Goal: Task Accomplishment & Management: Complete application form

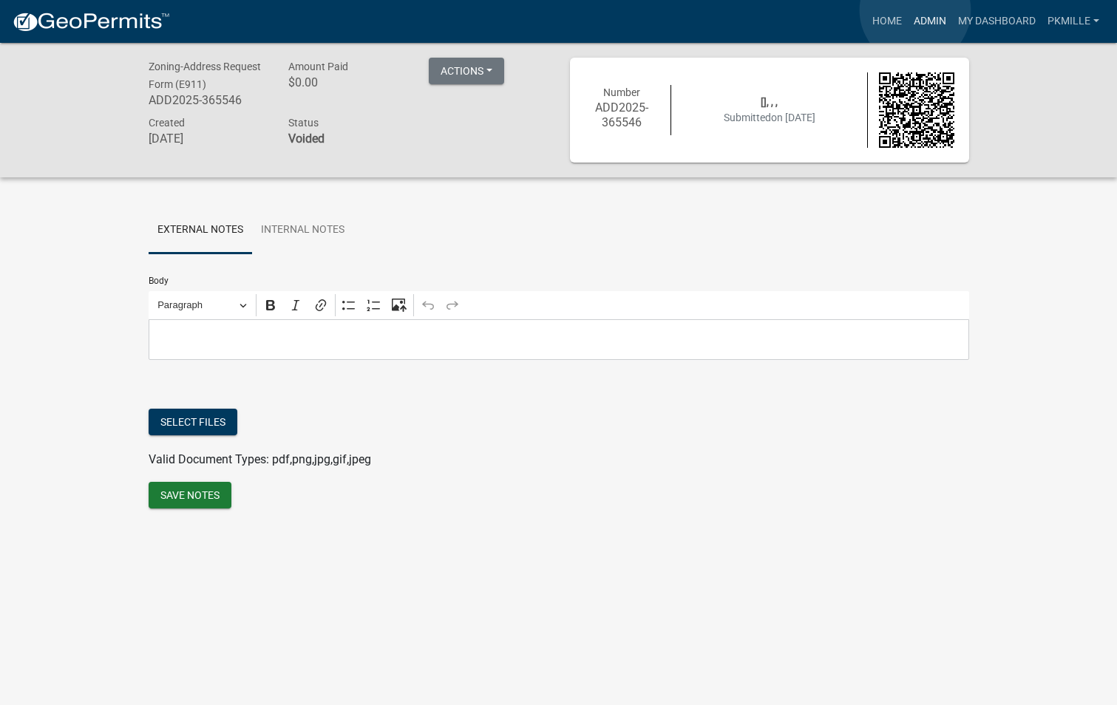
click at [915, 10] on link "Admin" at bounding box center [930, 21] width 44 height 28
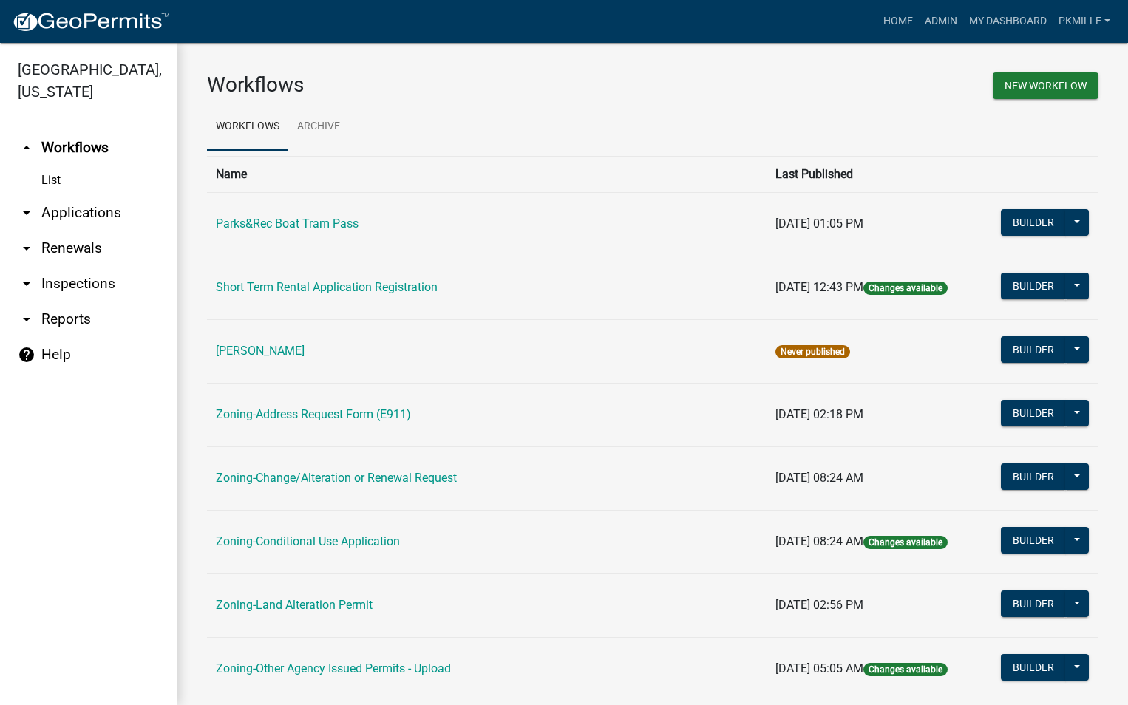
click at [78, 214] on link "arrow_drop_down Applications" at bounding box center [88, 212] width 177 height 35
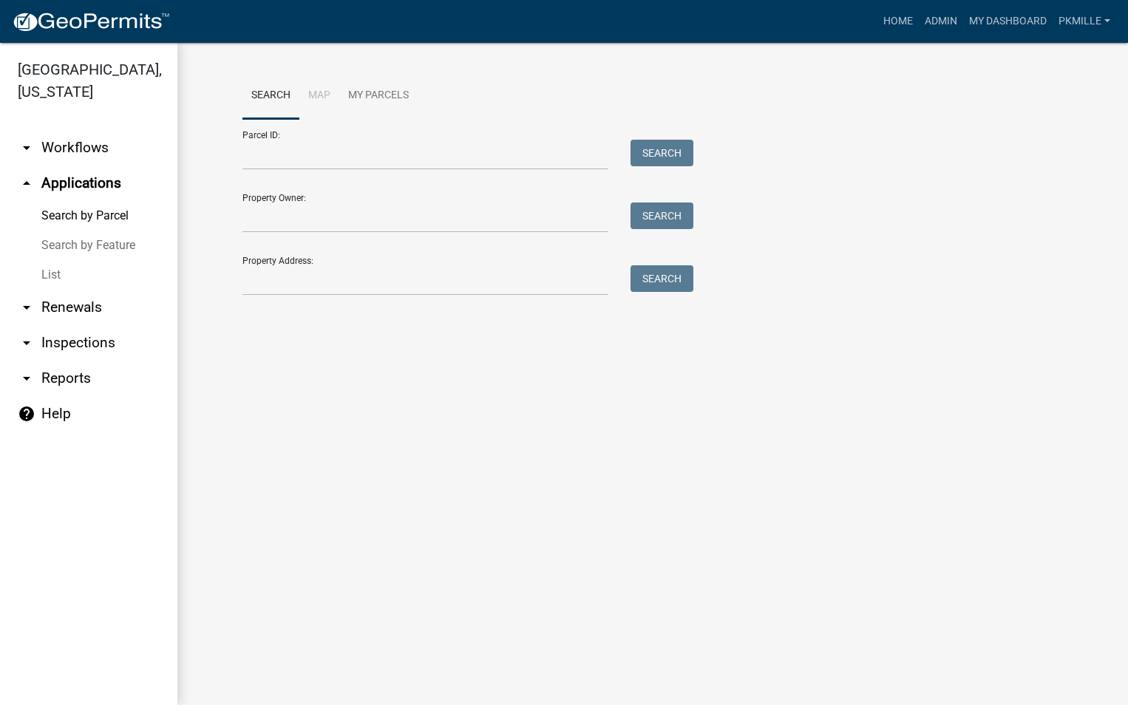
click at [61, 269] on link "List" at bounding box center [88, 275] width 177 height 30
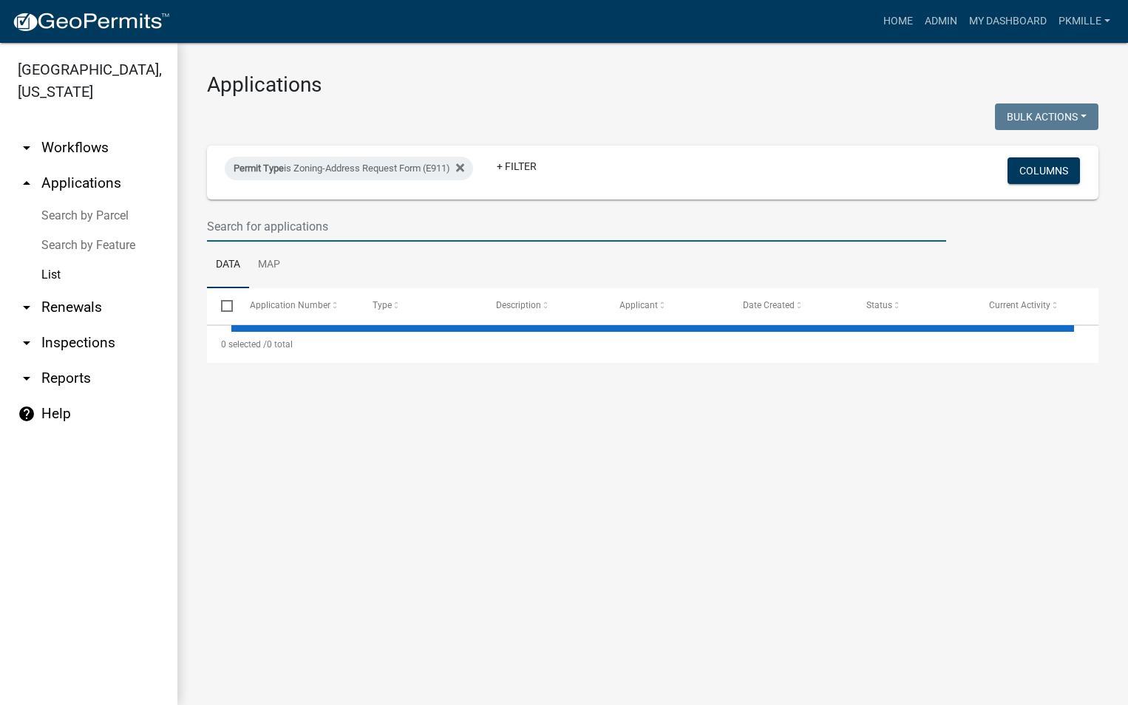
click at [281, 222] on input "text" at bounding box center [576, 226] width 739 height 30
select select "2: 50"
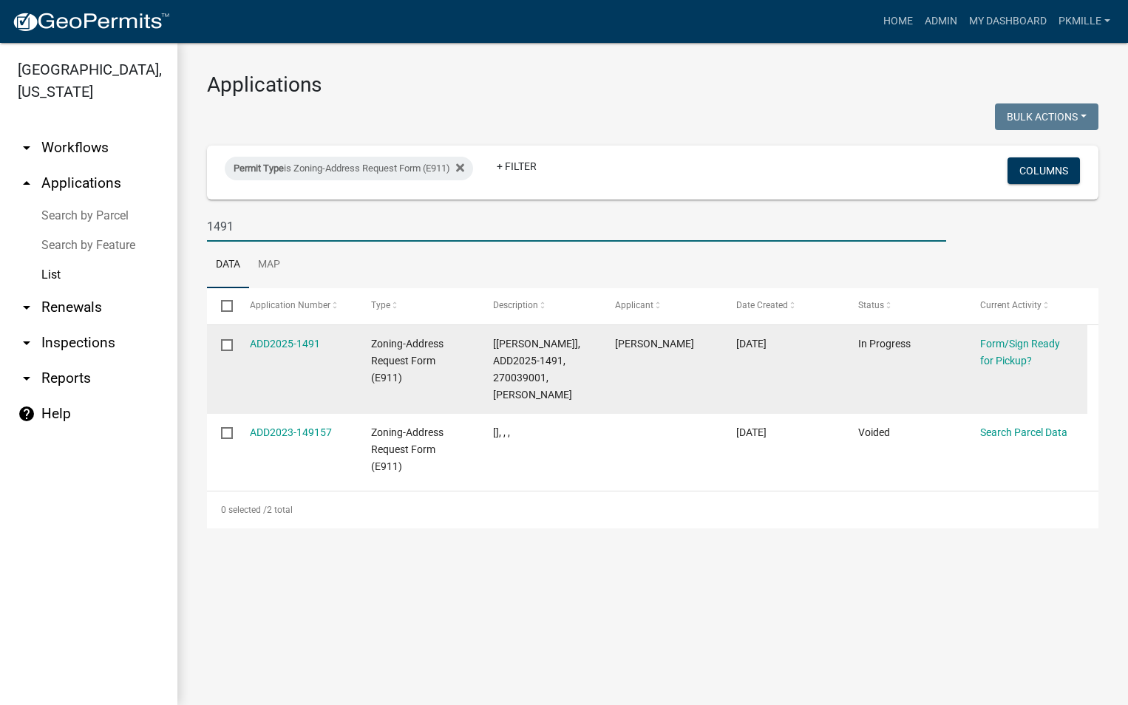
type input "1491"
click at [227, 344] on input "checkbox" at bounding box center [226, 344] width 10 height 10
checkbox input "true"
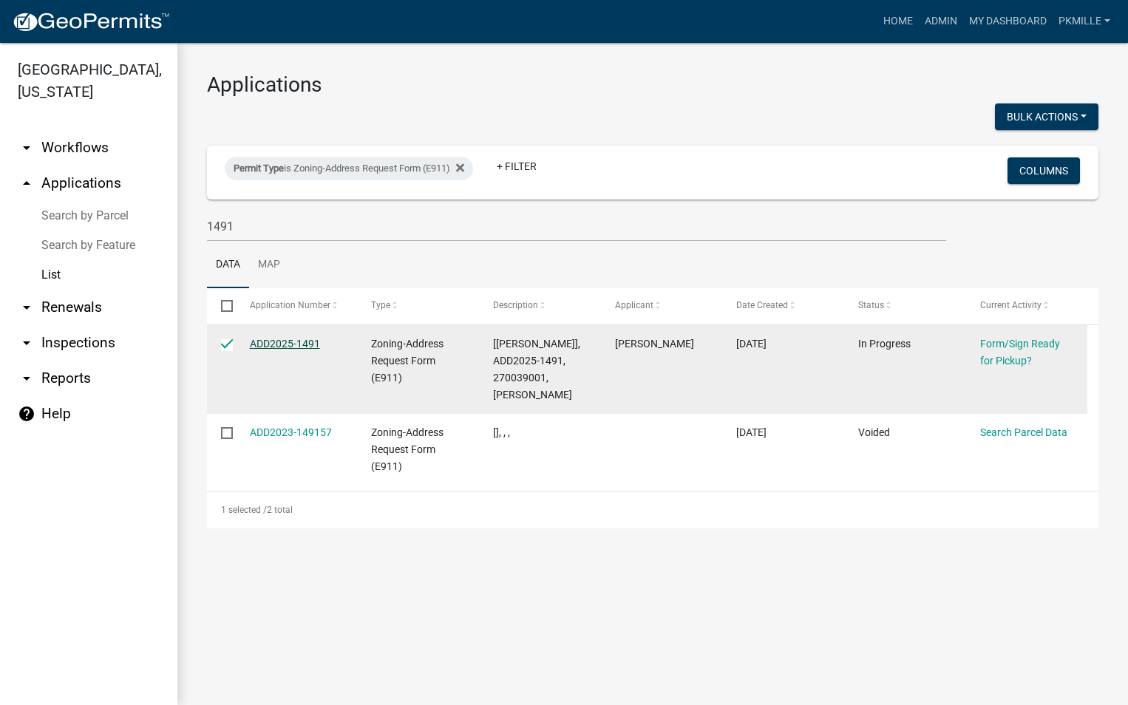
click at [299, 343] on link "ADD2025-1491" at bounding box center [285, 344] width 70 height 12
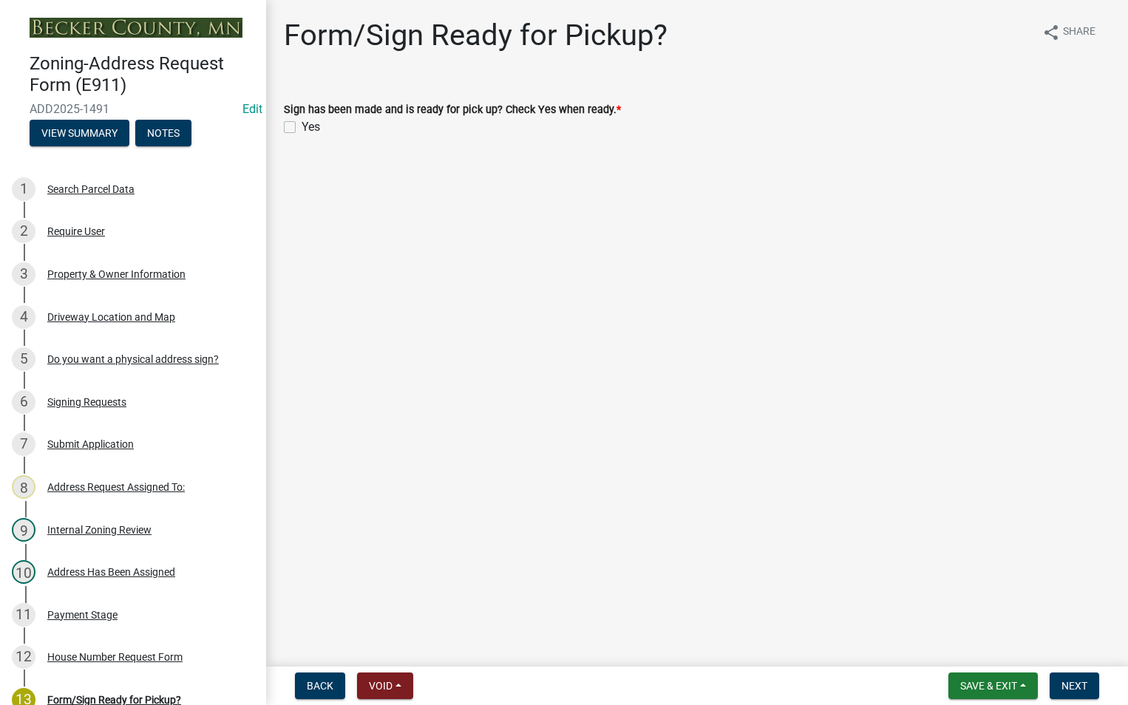
click at [302, 126] on label "Yes" at bounding box center [311, 127] width 18 height 18
click at [302, 126] on input "Yes" at bounding box center [307, 123] width 10 height 10
checkbox input "true"
click at [999, 685] on span "Save & Exit" at bounding box center [988, 686] width 57 height 12
click at [974, 614] on button "Save" at bounding box center [979, 611] width 118 height 35
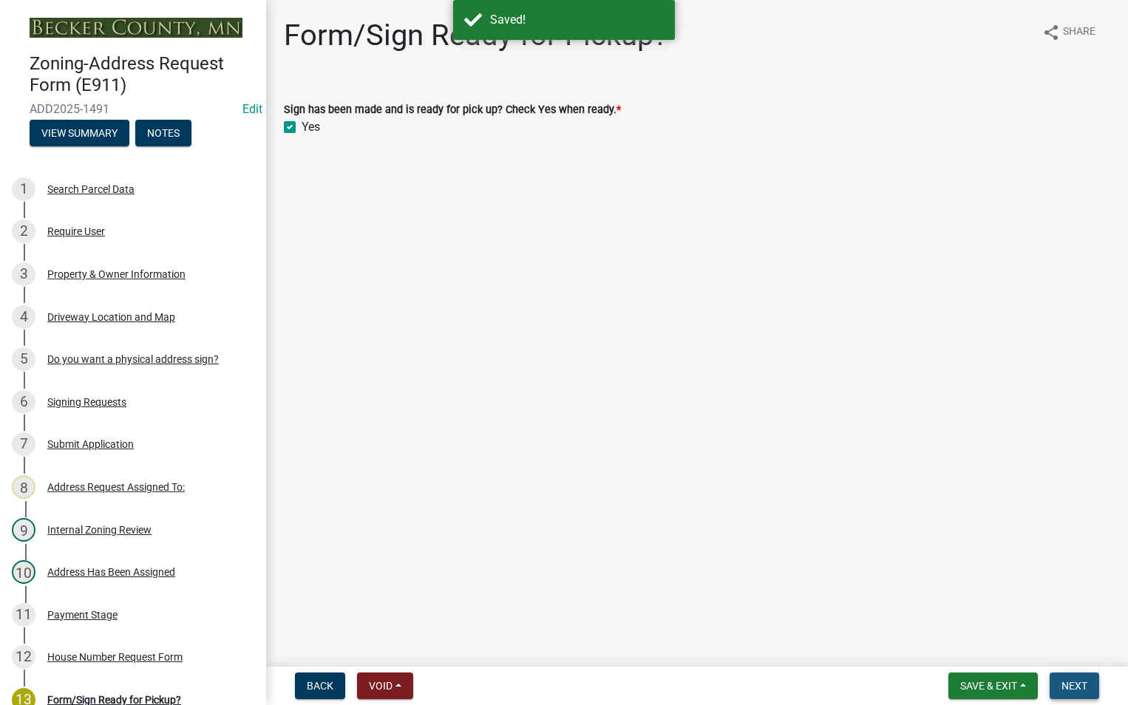
click at [1084, 681] on span "Next" at bounding box center [1074, 686] width 26 height 12
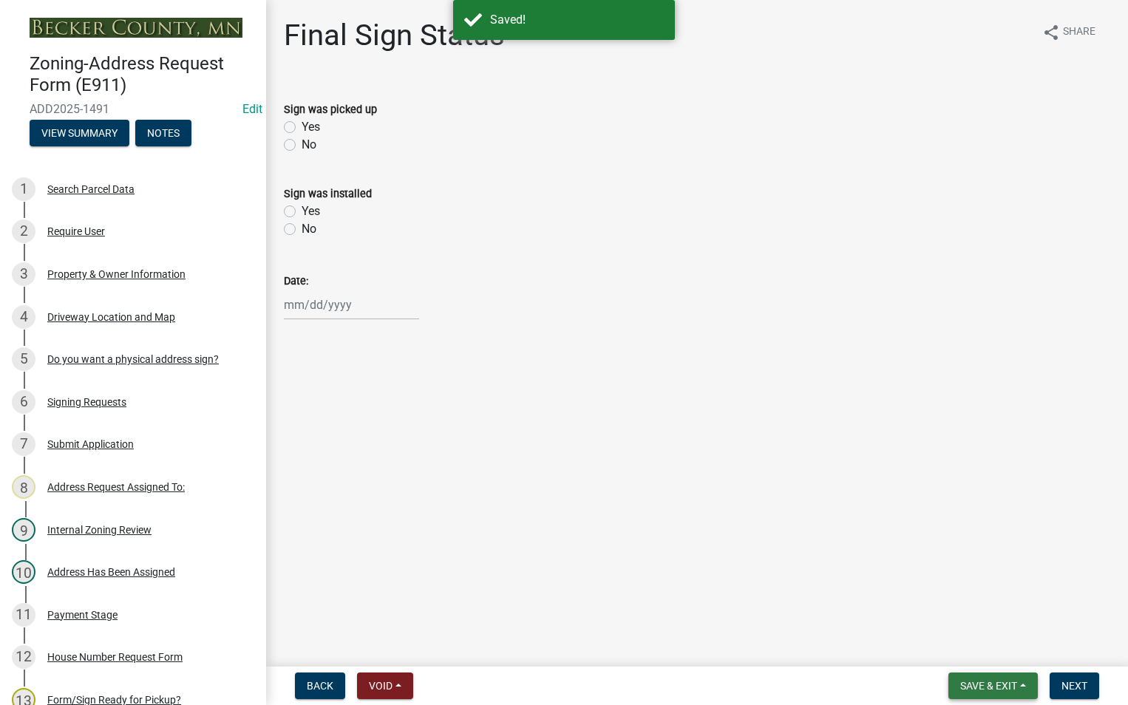
click at [995, 687] on span "Save & Exit" at bounding box center [988, 686] width 57 height 12
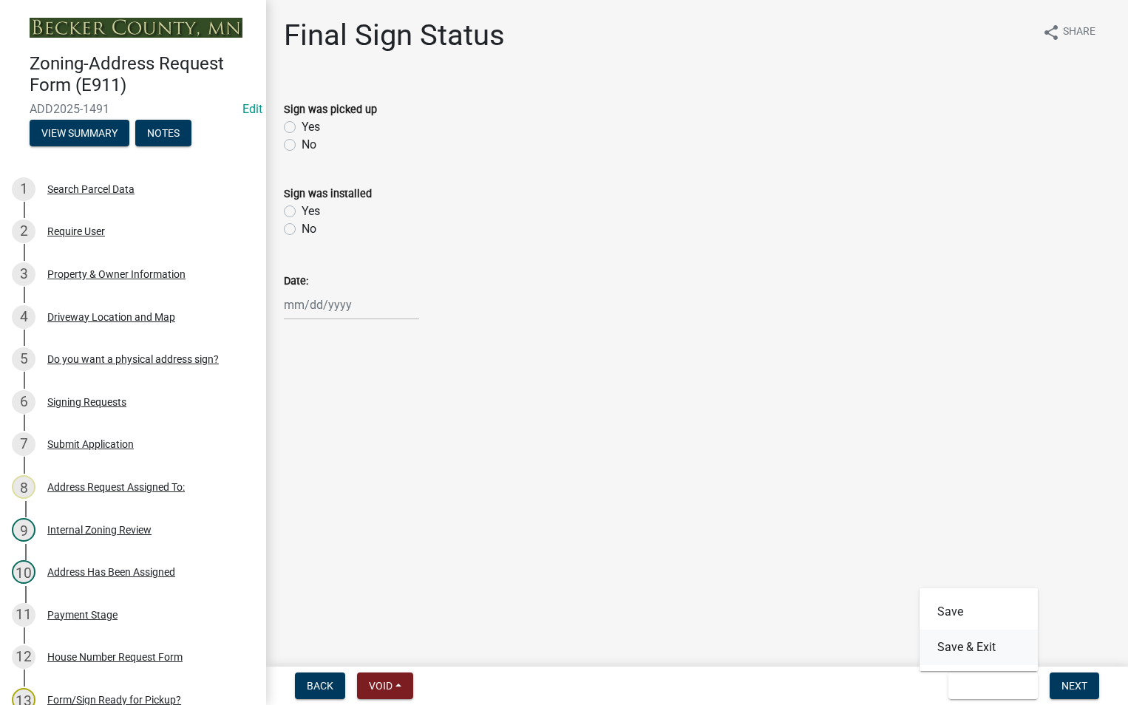
click at [986, 657] on button "Save & Exit" at bounding box center [979, 647] width 118 height 35
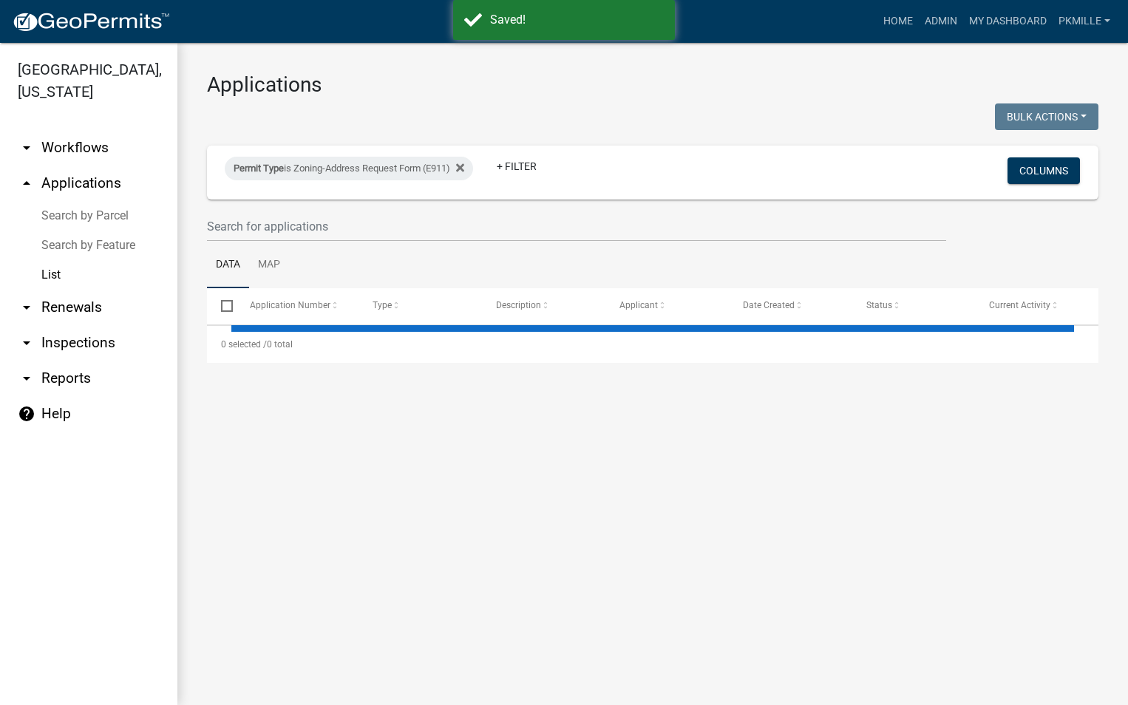
select select "2: 50"
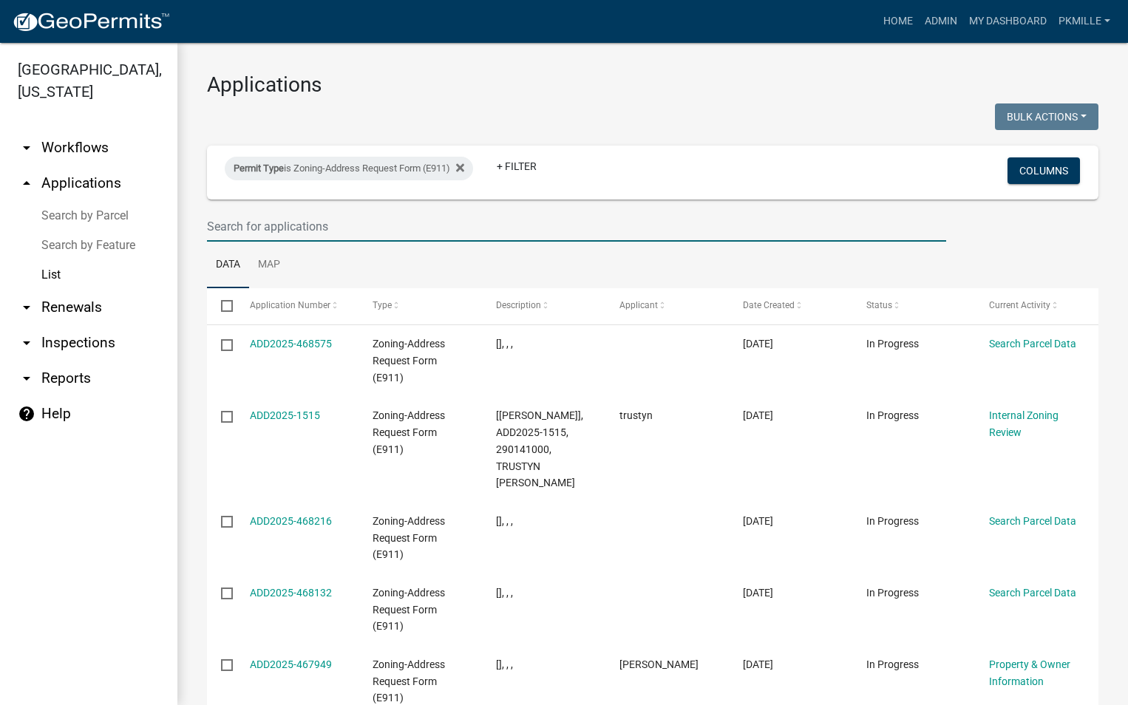
click at [368, 220] on input "text" at bounding box center [576, 226] width 739 height 30
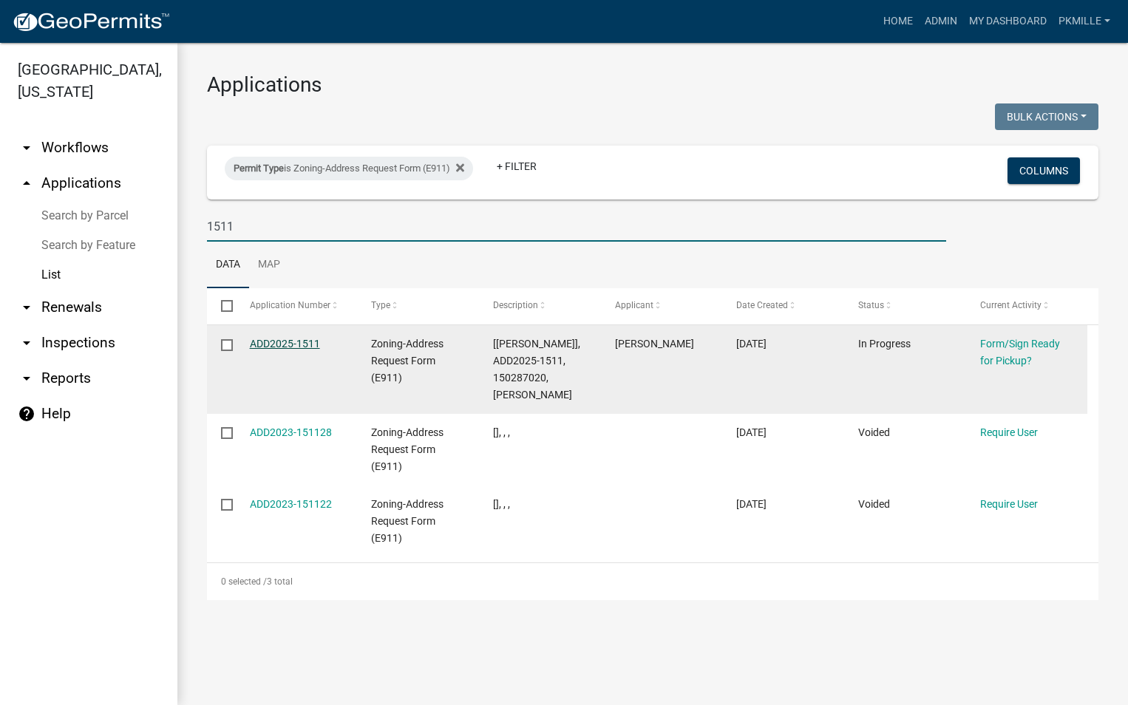
type input "1511"
click at [280, 341] on link "ADD2025-1511" at bounding box center [285, 344] width 70 height 12
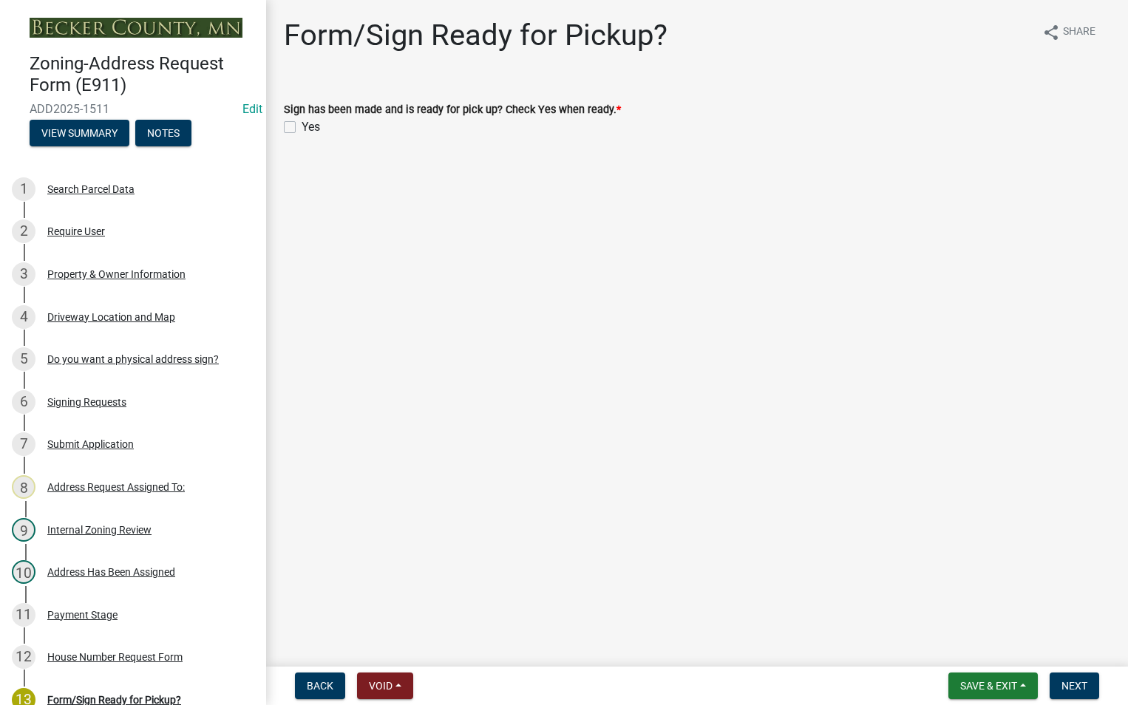
click at [302, 129] on label "Yes" at bounding box center [311, 127] width 18 height 18
click at [302, 128] on input "Yes" at bounding box center [307, 123] width 10 height 10
checkbox input "true"
click at [999, 695] on button "Save & Exit" at bounding box center [992, 686] width 89 height 27
click at [962, 603] on button "Save" at bounding box center [979, 611] width 118 height 35
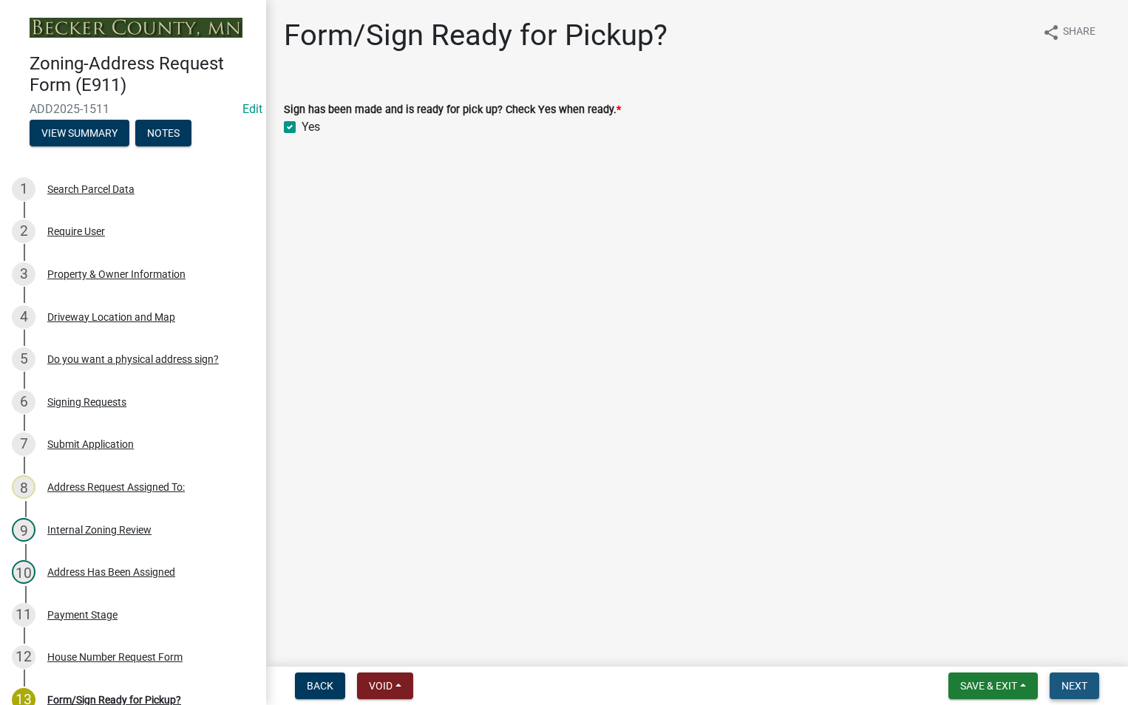
click at [1073, 678] on button "Next" at bounding box center [1075, 686] width 50 height 27
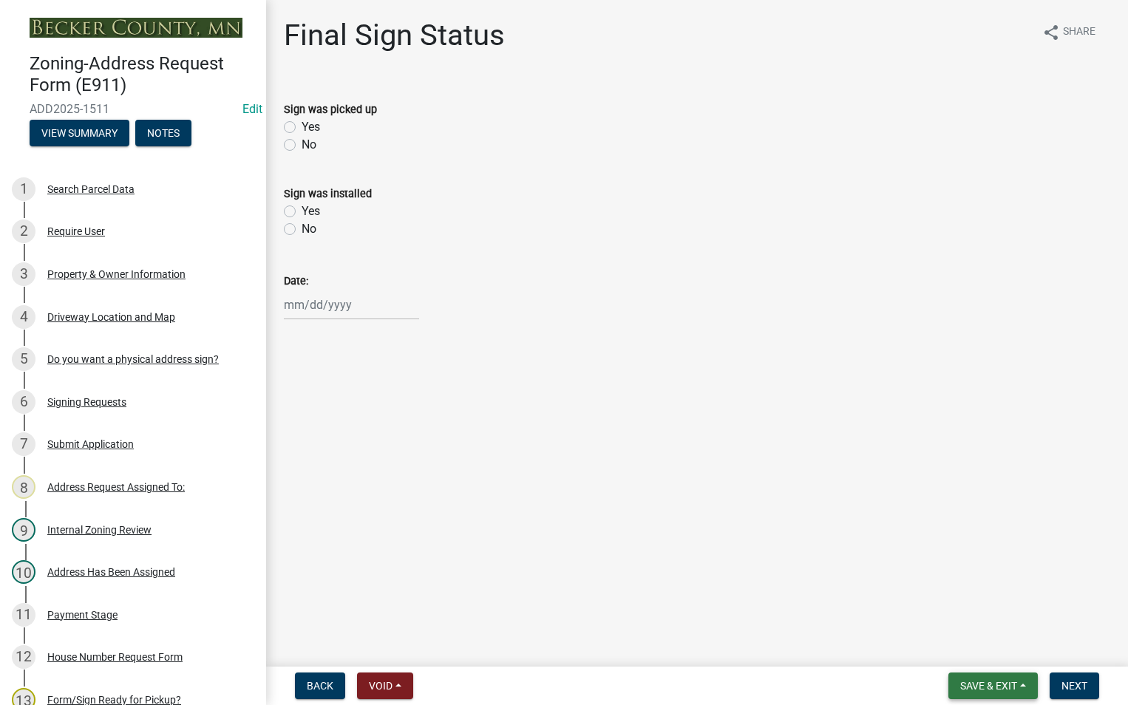
click at [968, 683] on span "Save & Exit" at bounding box center [988, 686] width 57 height 12
click at [962, 642] on button "Save & Exit" at bounding box center [979, 647] width 118 height 35
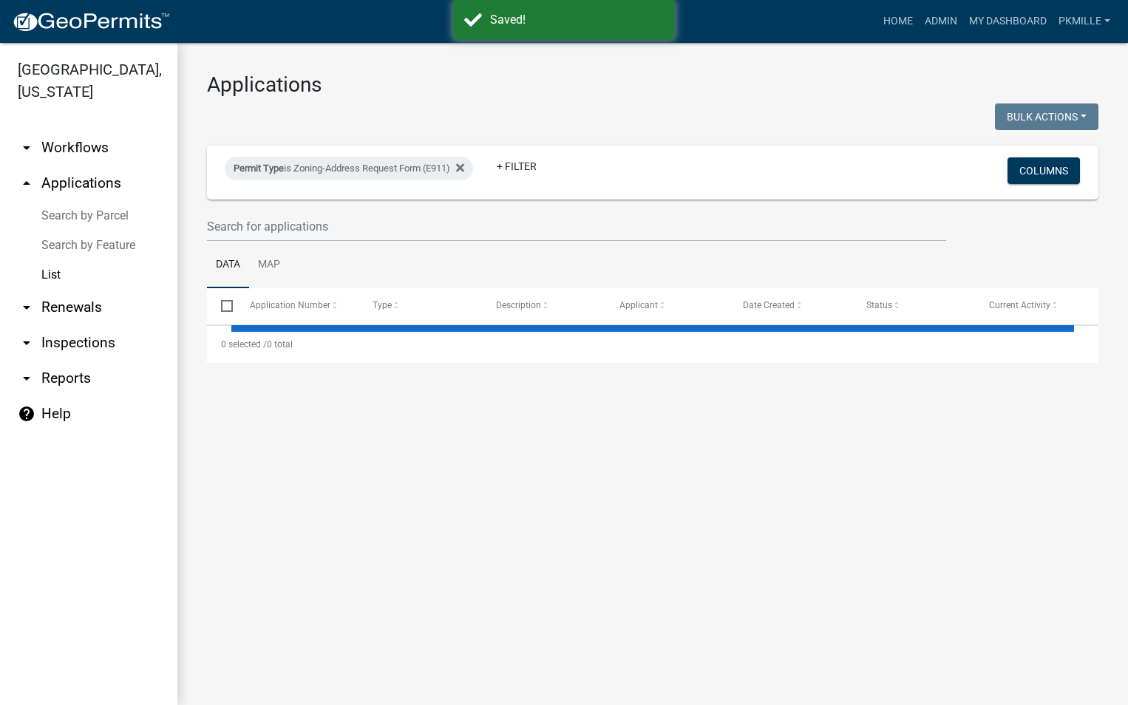
select select "2: 50"
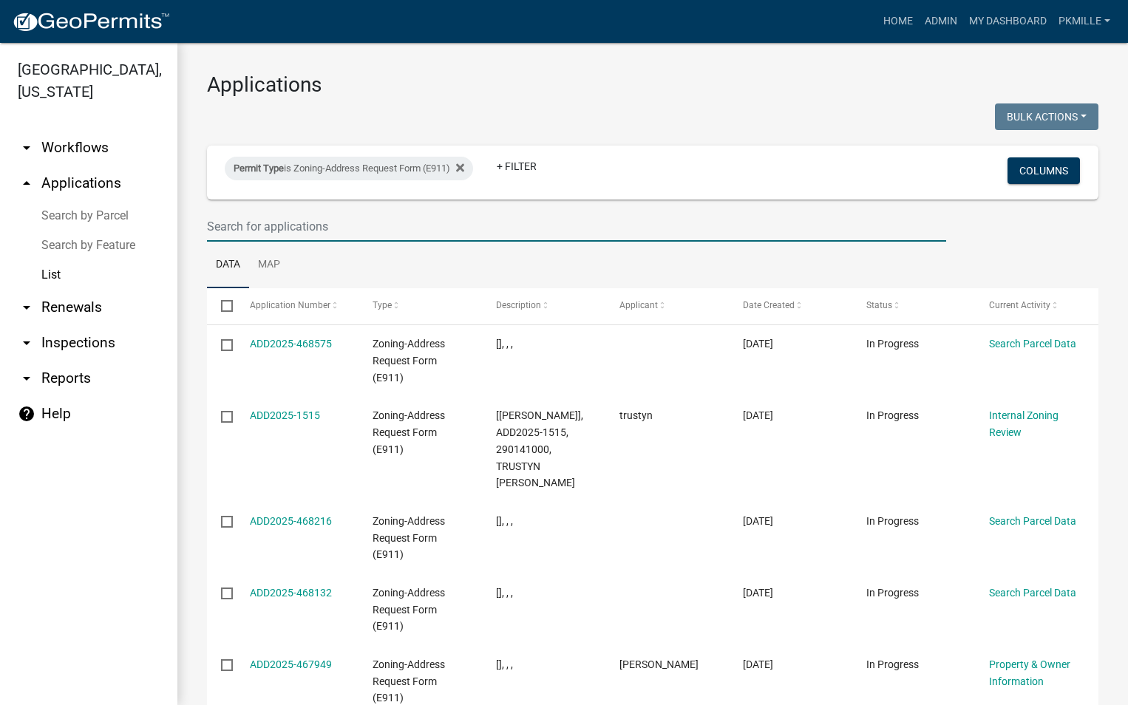
click at [237, 226] on input "text" at bounding box center [576, 226] width 739 height 30
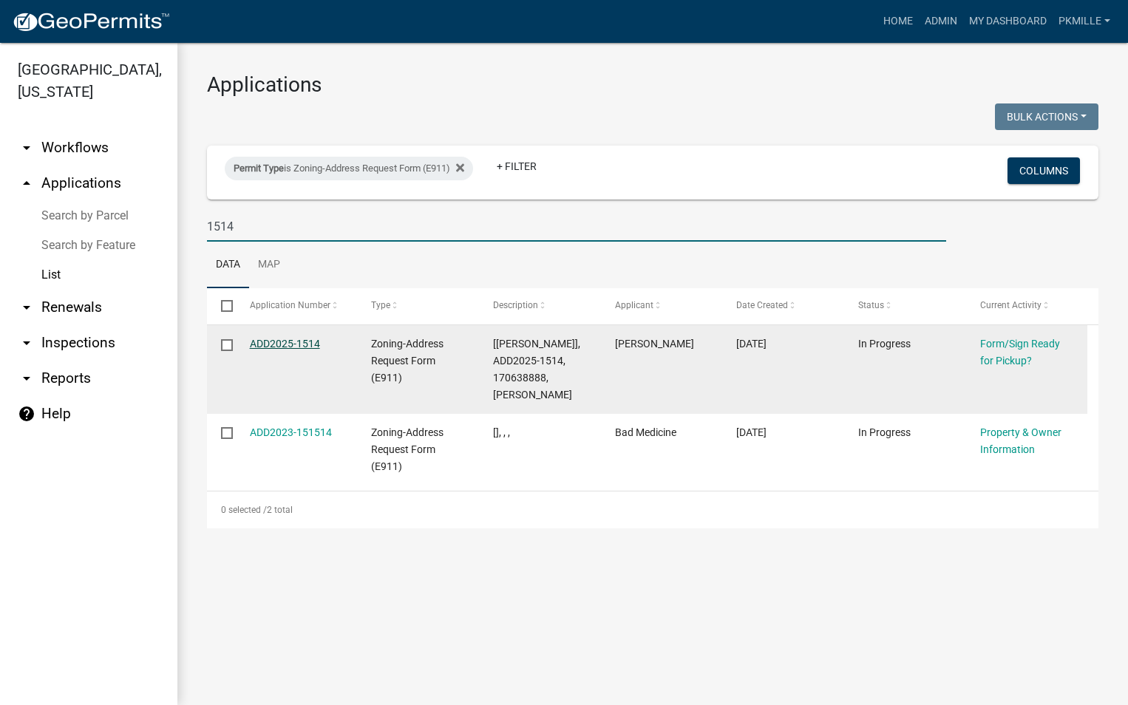
type input "1514"
click at [286, 343] on link "ADD2025-1514" at bounding box center [285, 344] width 70 height 12
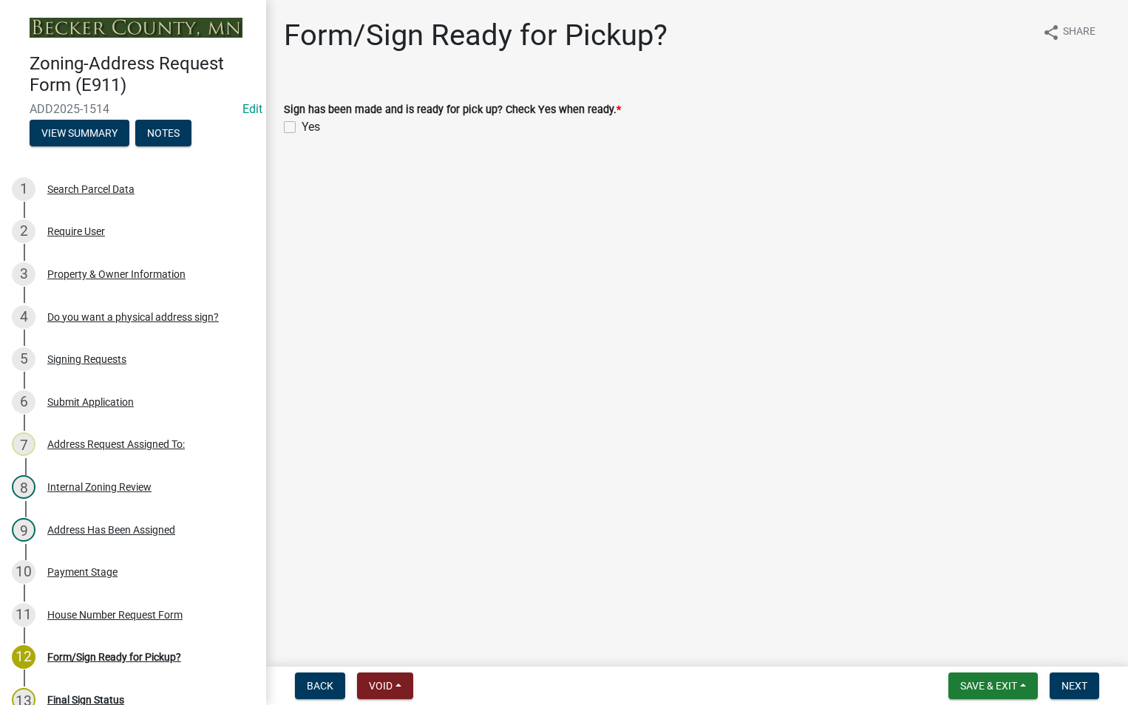
click at [290, 120] on div "Yes" at bounding box center [697, 127] width 826 height 18
click at [302, 129] on label "Yes" at bounding box center [311, 127] width 18 height 18
click at [302, 128] on input "Yes" at bounding box center [307, 123] width 10 height 10
checkbox input "true"
click at [1024, 696] on button "Save & Exit" at bounding box center [992, 686] width 89 height 27
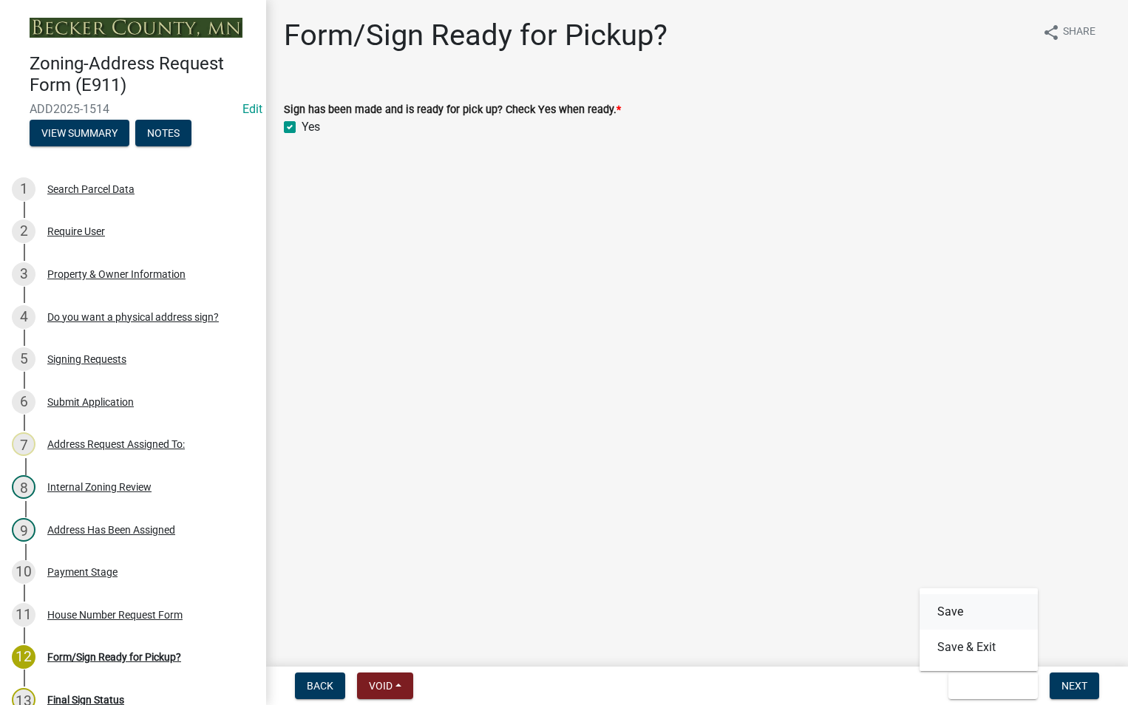
click at [968, 608] on button "Save" at bounding box center [979, 611] width 118 height 35
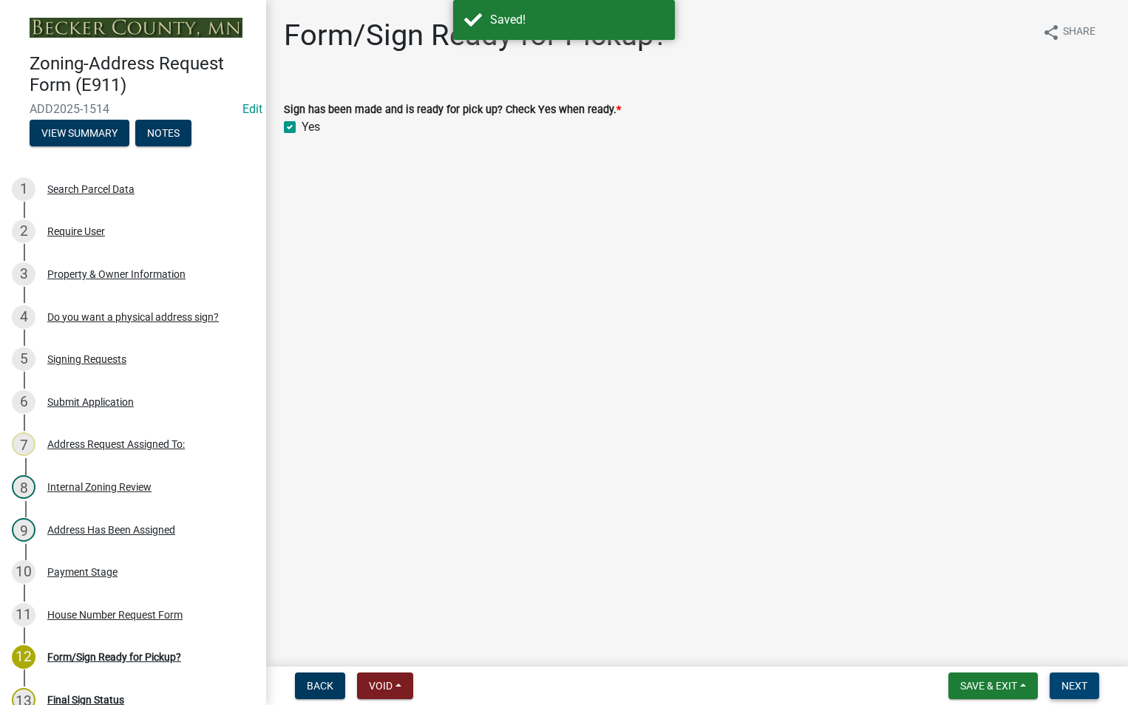
click at [1064, 689] on span "Next" at bounding box center [1074, 686] width 26 height 12
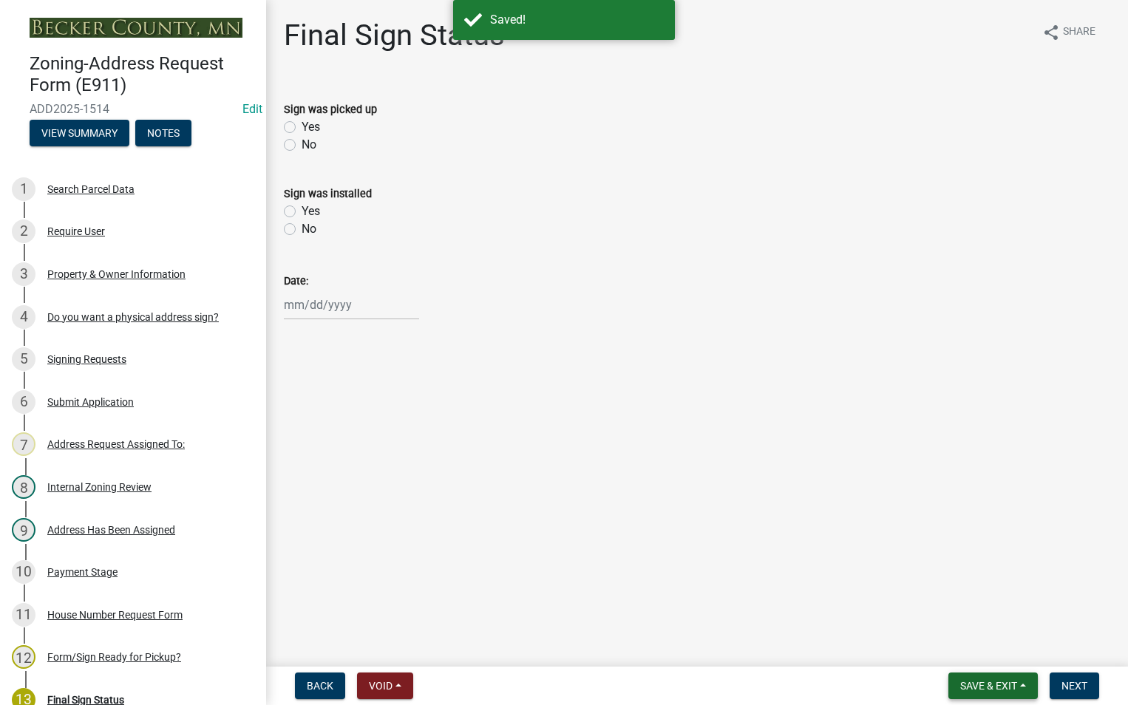
click at [1002, 682] on span "Save & Exit" at bounding box center [988, 686] width 57 height 12
click at [996, 659] on button "Save & Exit" at bounding box center [979, 647] width 118 height 35
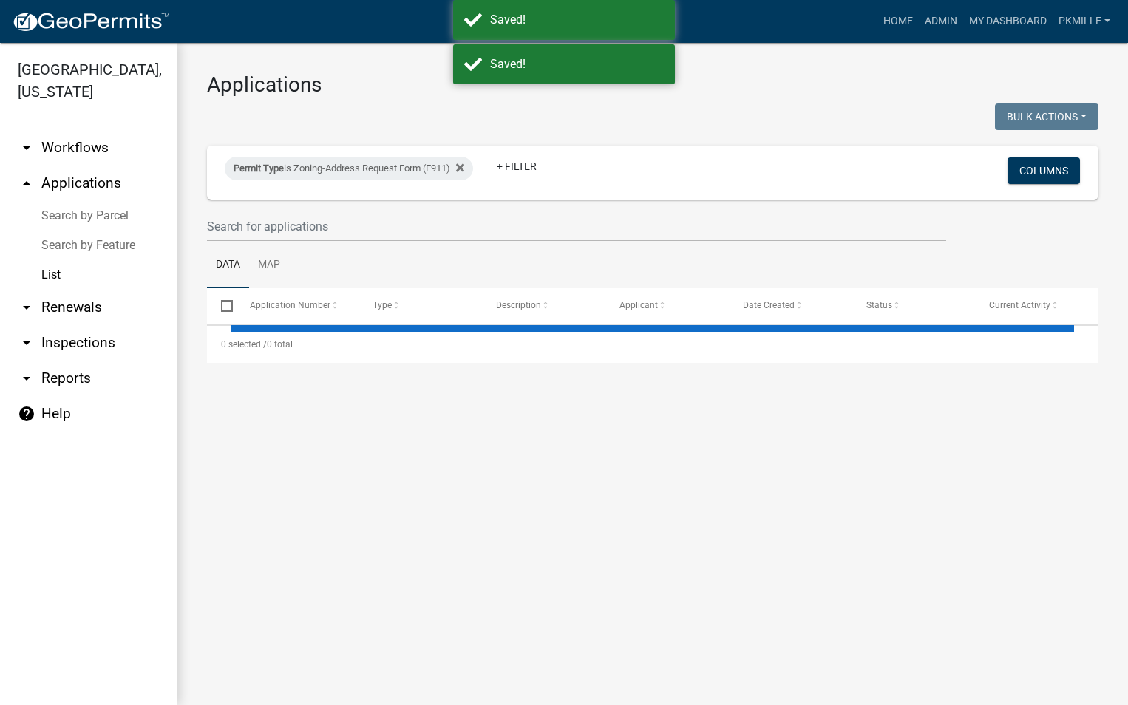
select select "2: 50"
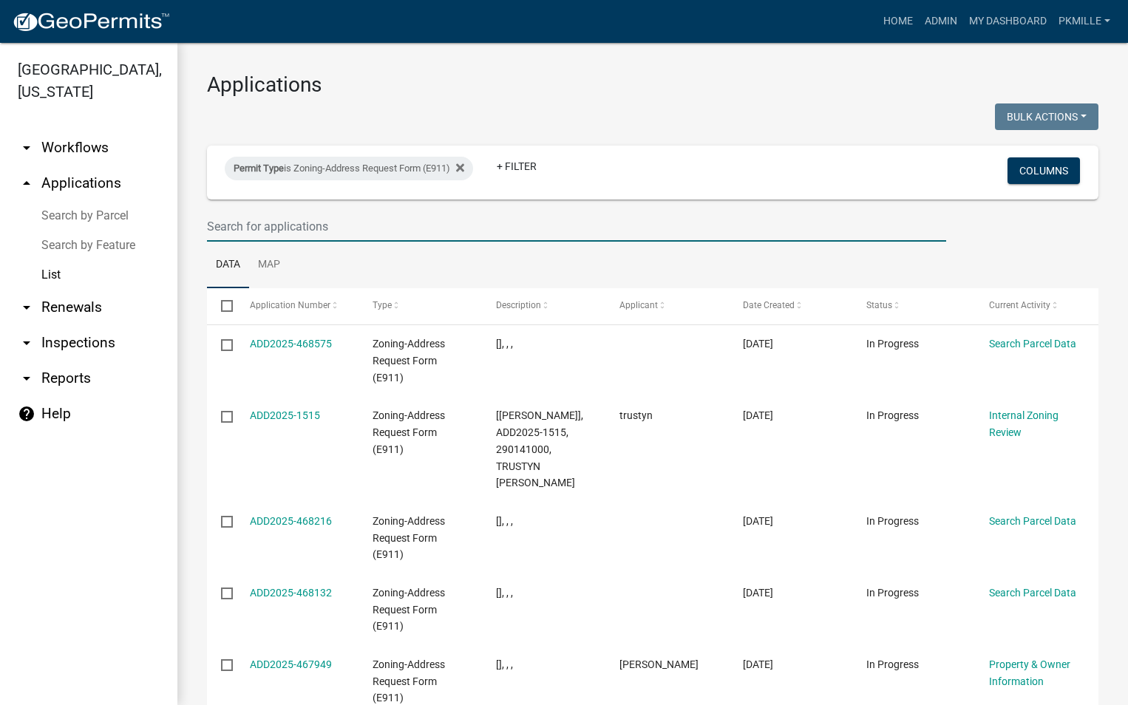
click at [222, 212] on input "text" at bounding box center [576, 226] width 739 height 30
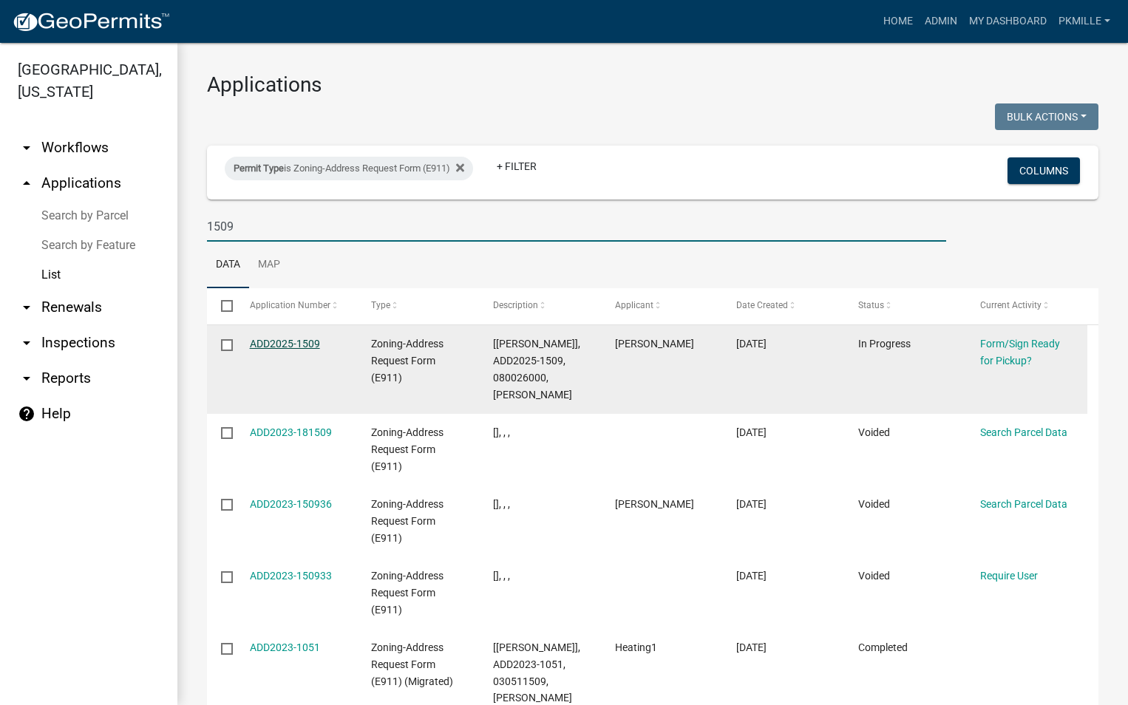
type input "1509"
click at [279, 341] on link "ADD2025-1509" at bounding box center [285, 344] width 70 height 12
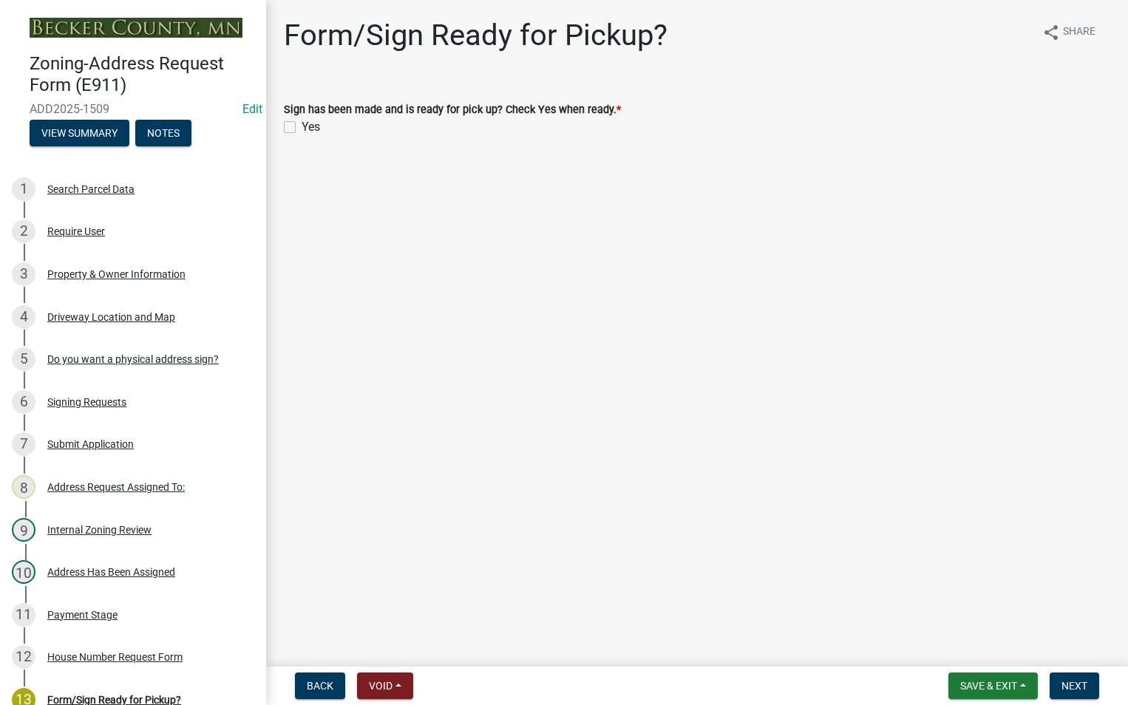
click at [302, 129] on label "Yes" at bounding box center [311, 127] width 18 height 18
click at [302, 128] on input "Yes" at bounding box center [307, 123] width 10 height 10
checkbox input "true"
click at [1002, 682] on span "Save & Exit" at bounding box center [988, 686] width 57 height 12
click at [1002, 618] on button "Save" at bounding box center [979, 611] width 118 height 35
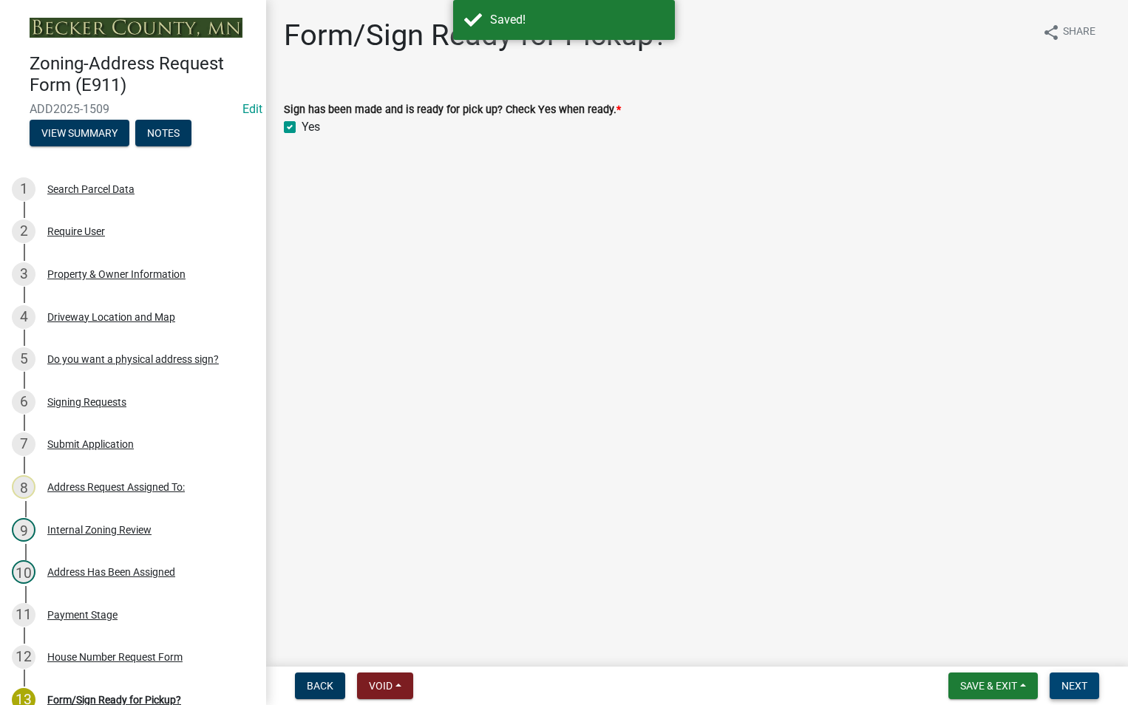
click at [1078, 687] on span "Next" at bounding box center [1074, 686] width 26 height 12
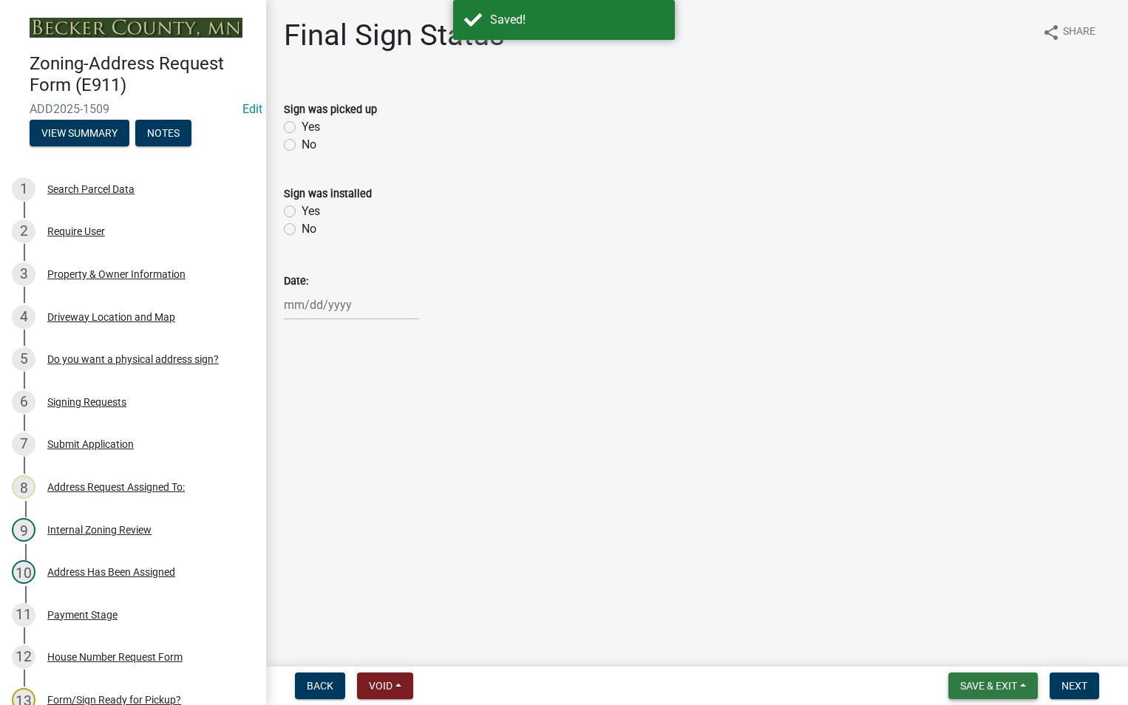
click at [1005, 691] on span "Save & Exit" at bounding box center [988, 686] width 57 height 12
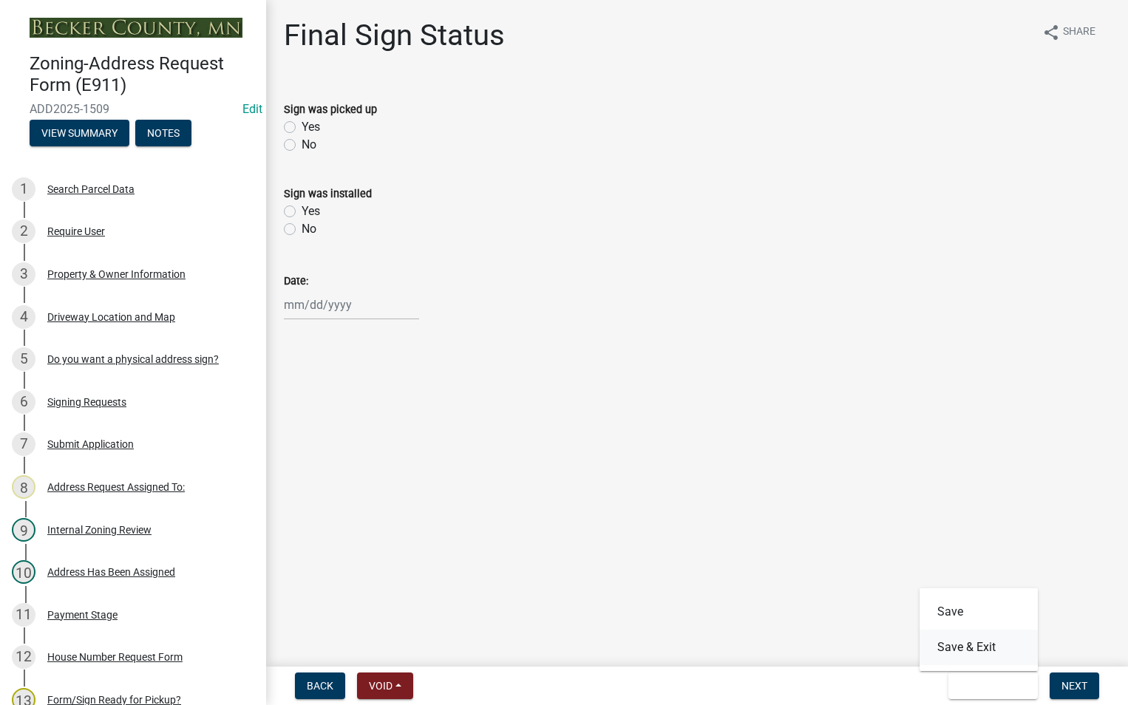
click at [994, 643] on button "Save & Exit" at bounding box center [979, 647] width 118 height 35
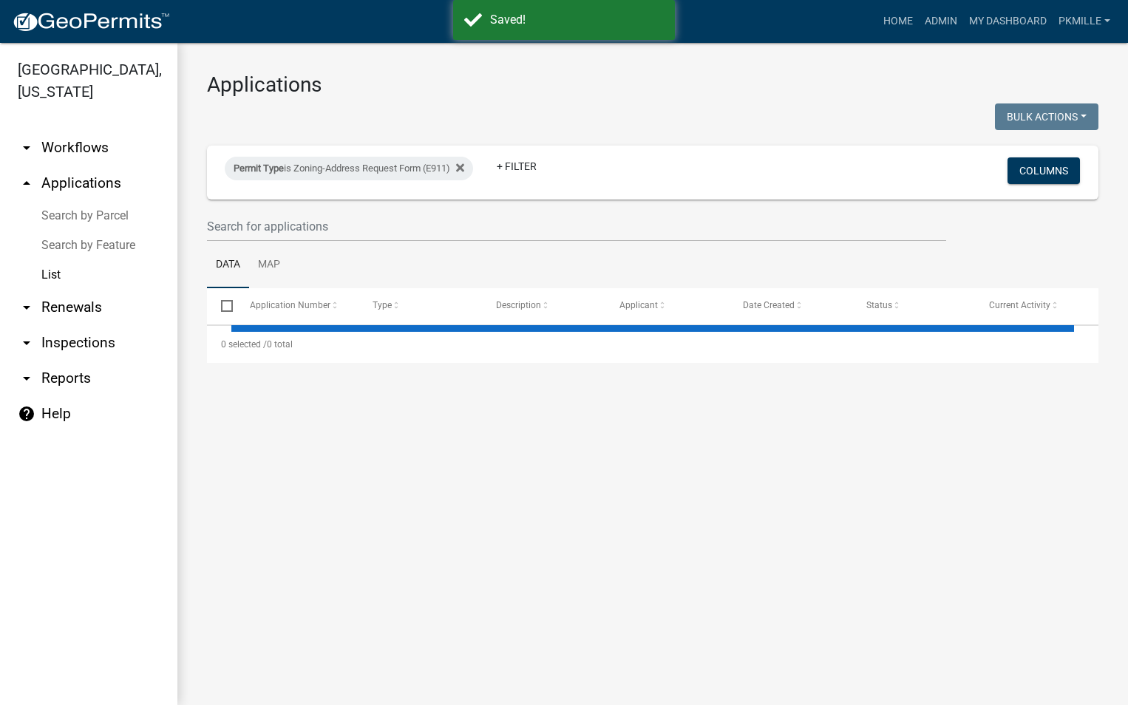
select select "2: 50"
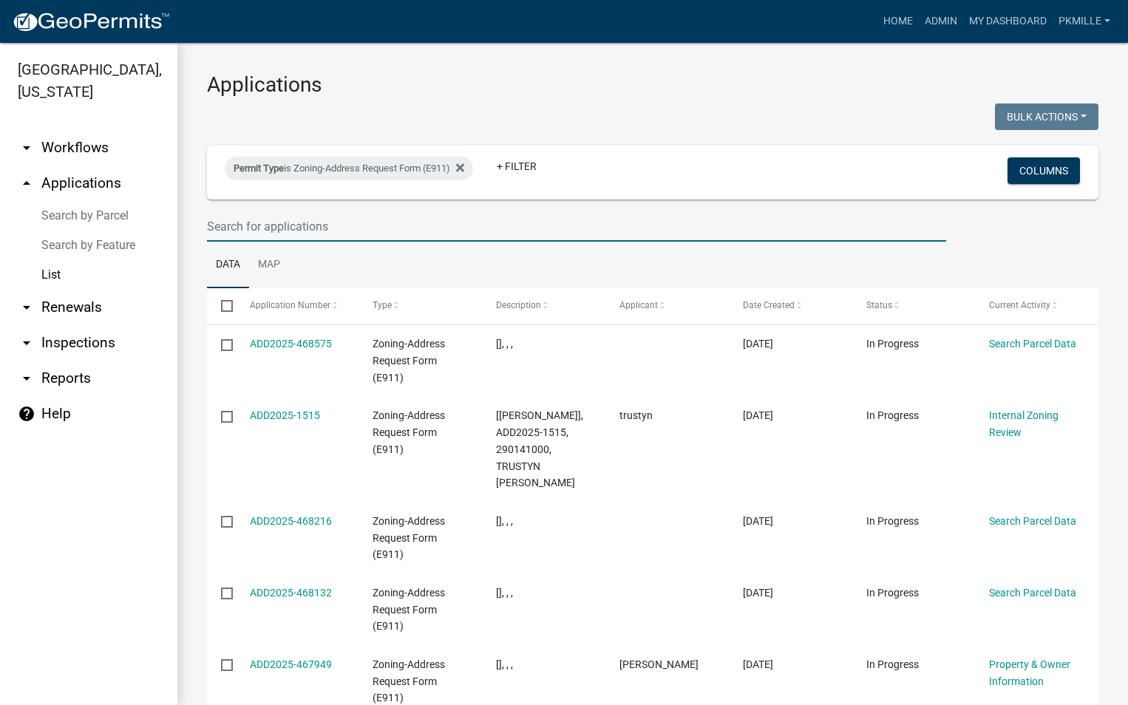
click at [250, 223] on input "text" at bounding box center [576, 226] width 739 height 30
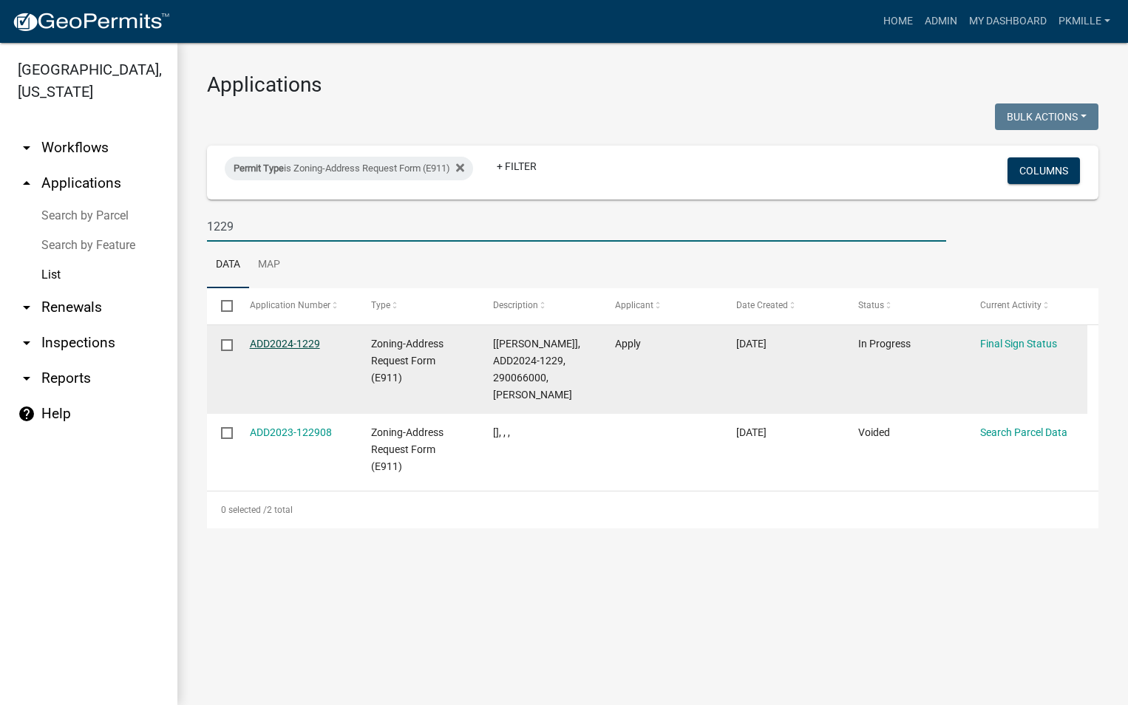
type input "1229"
click at [298, 344] on link "ADD2024-1229" at bounding box center [285, 344] width 70 height 12
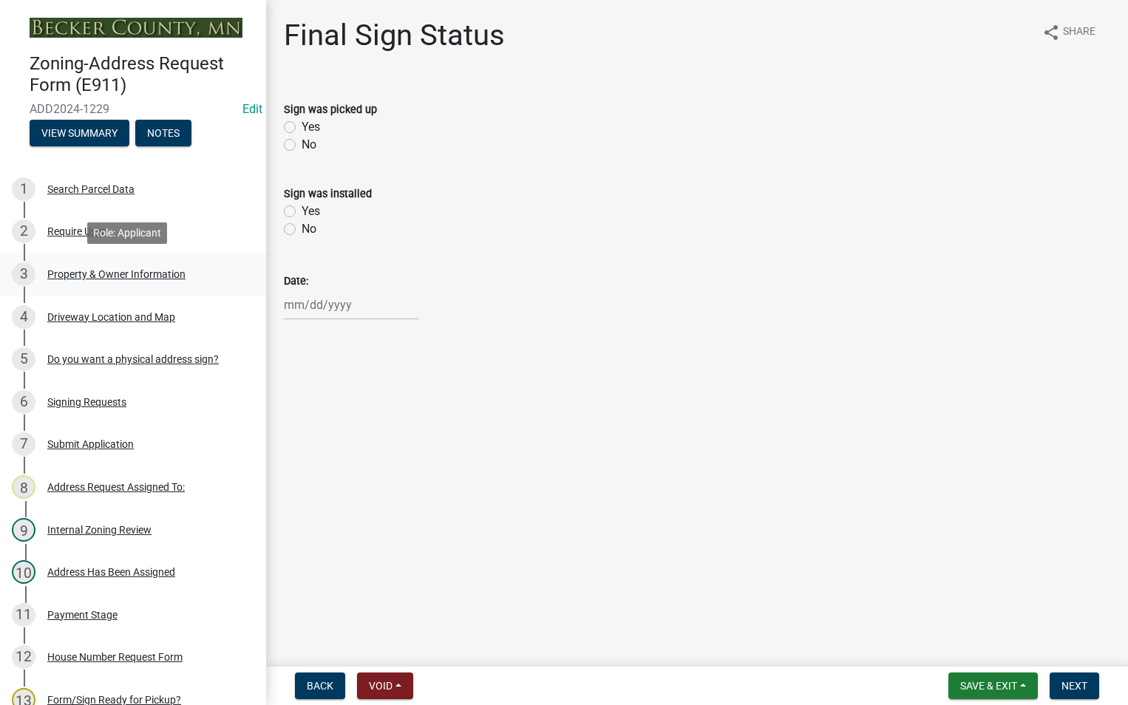
click at [84, 278] on div "Property & Owner Information" at bounding box center [116, 274] width 138 height 10
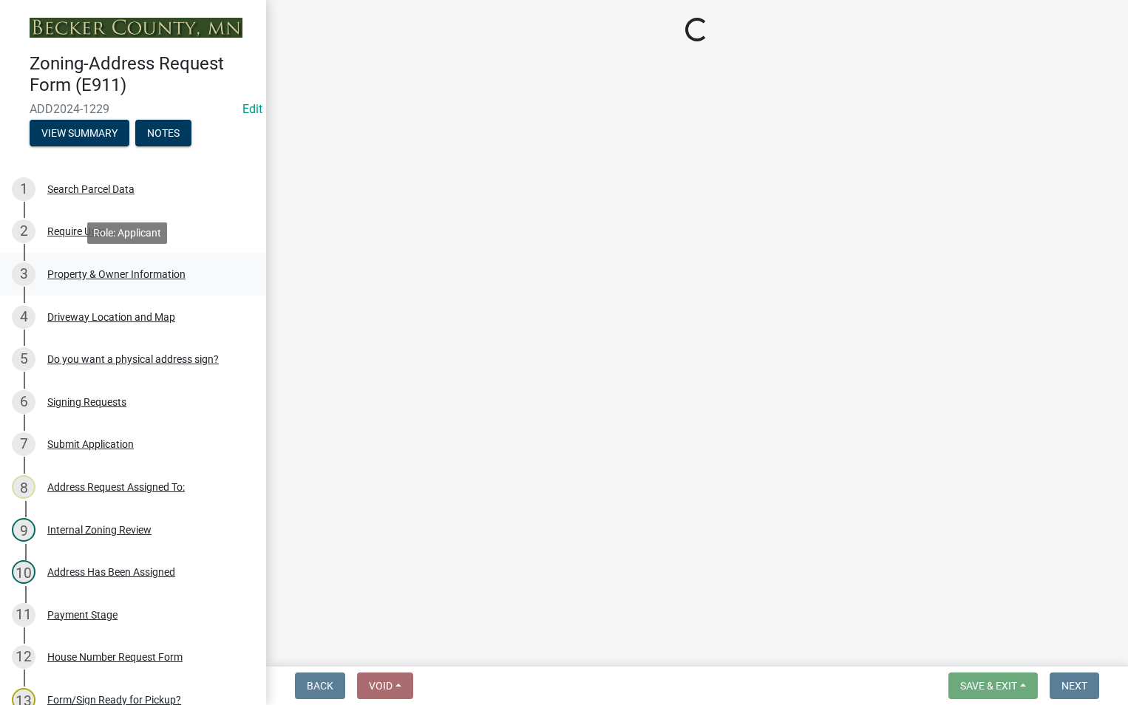
select select "a854fae2-5d25-47d6-8fc6-18a772d95ec6"
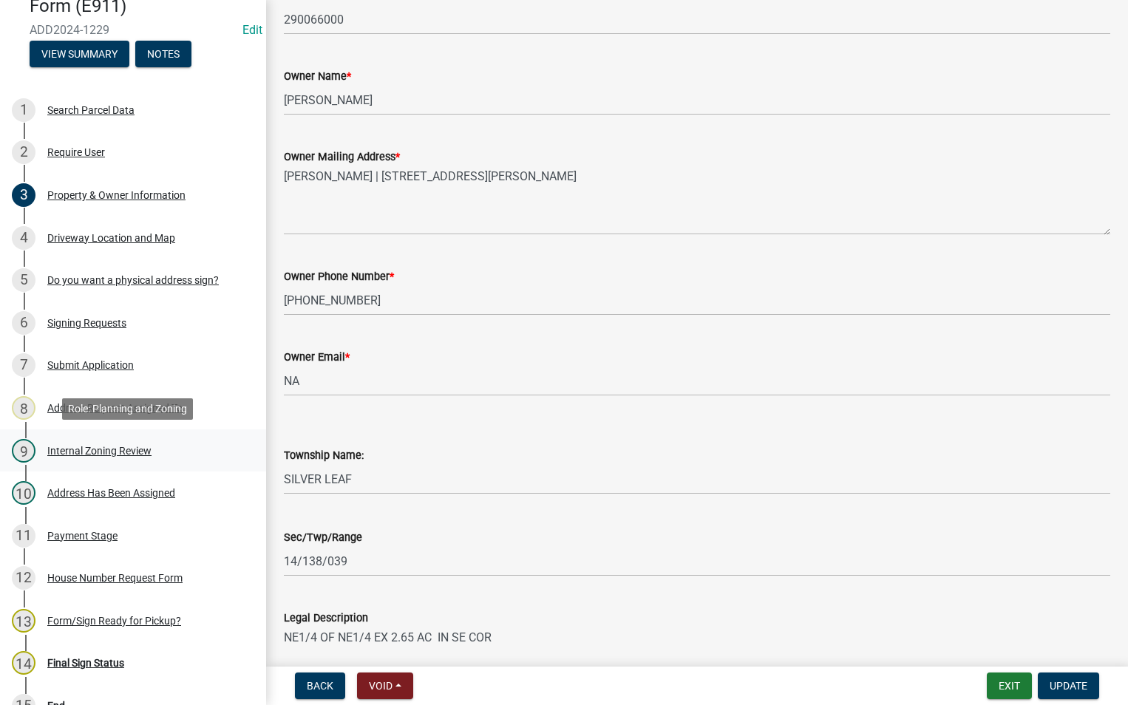
scroll to position [222, 0]
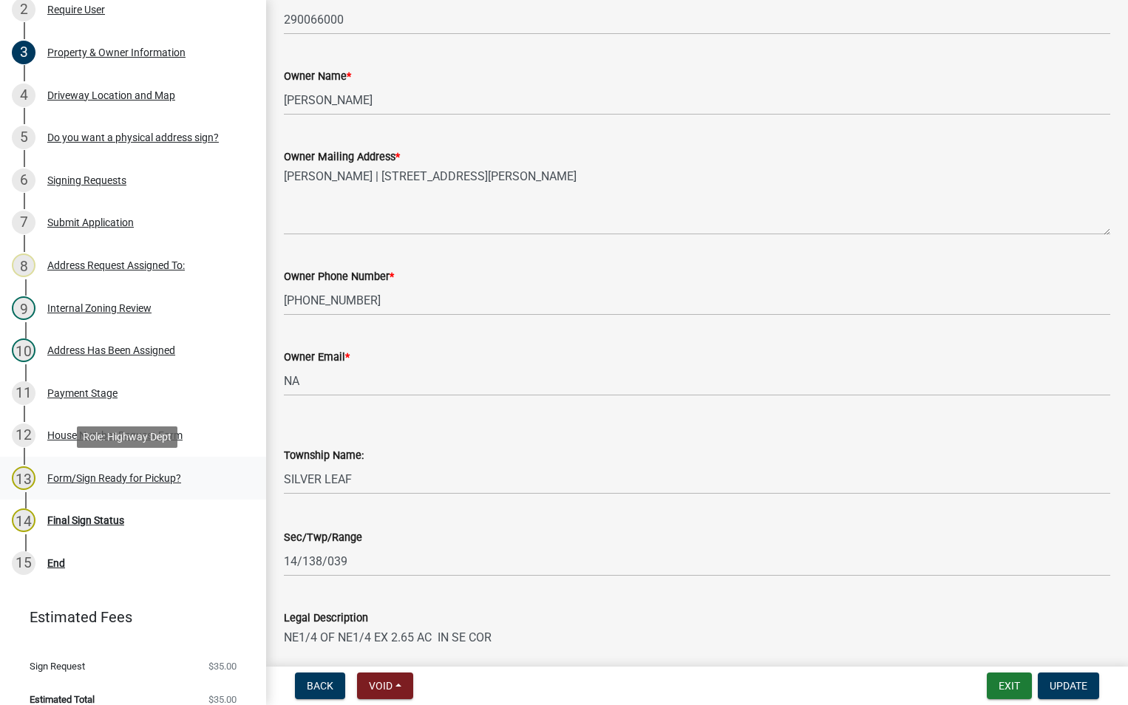
click at [115, 477] on div "Form/Sign Ready for Pickup?" at bounding box center [114, 478] width 134 height 10
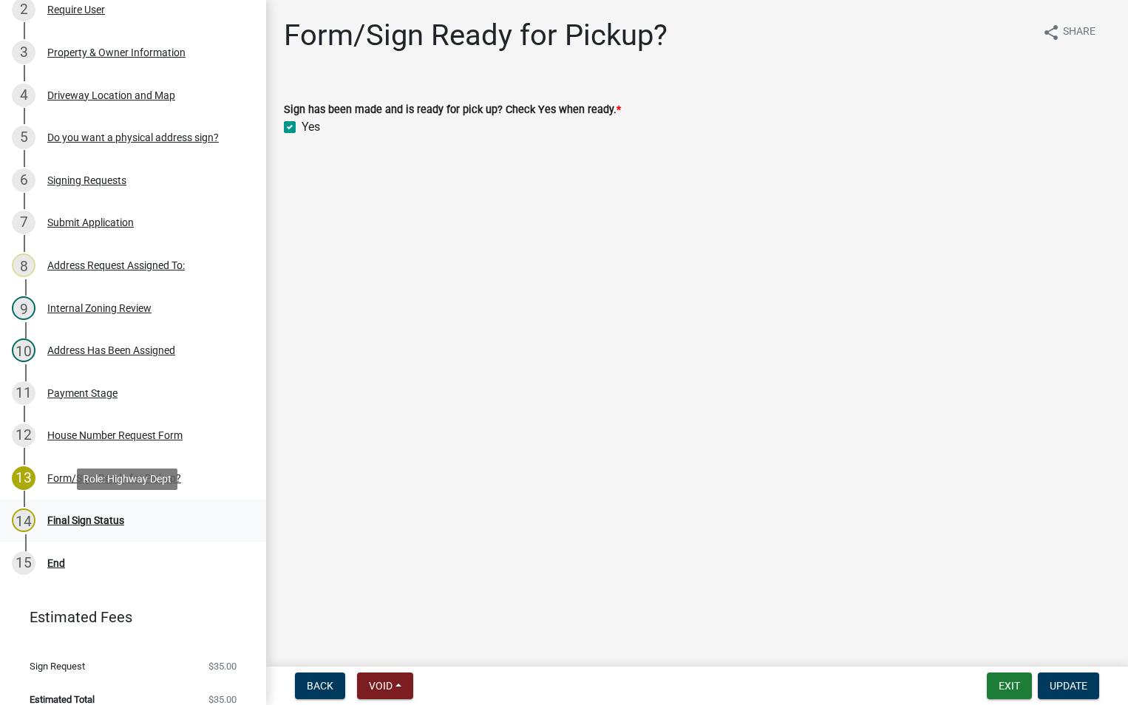
click at [101, 519] on div "Final Sign Status" at bounding box center [85, 520] width 77 height 10
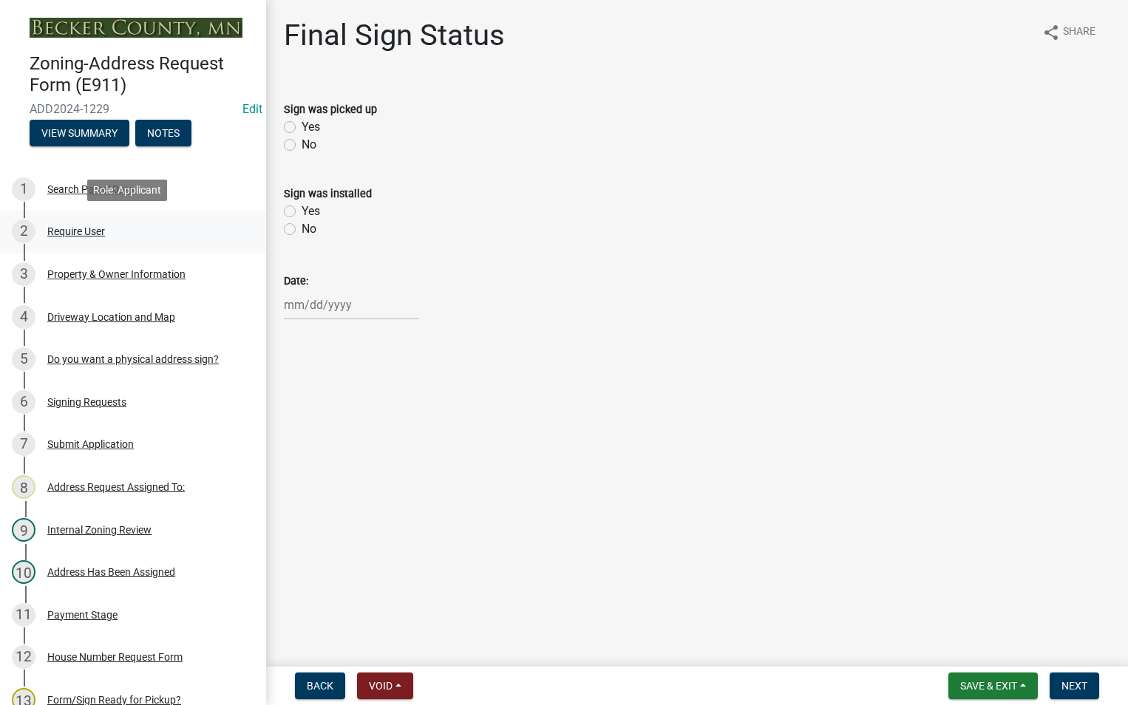
click at [76, 231] on div "Require User" at bounding box center [76, 231] width 58 height 10
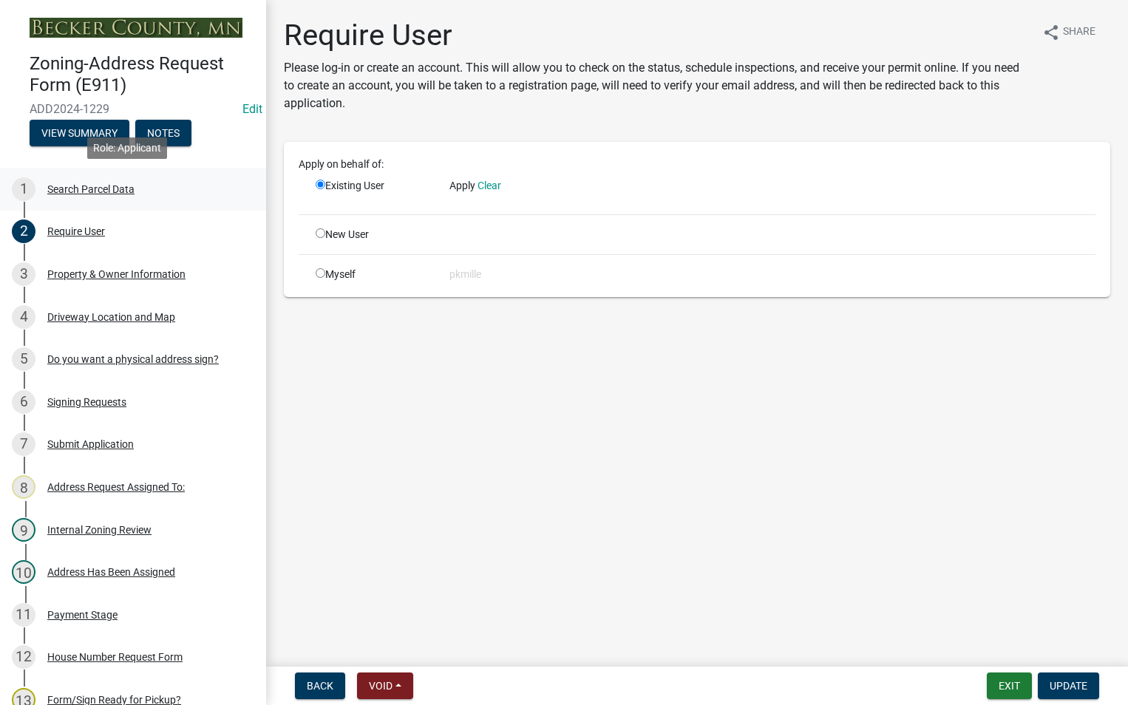
click at [78, 194] on div "Search Parcel Data" at bounding box center [90, 189] width 87 height 10
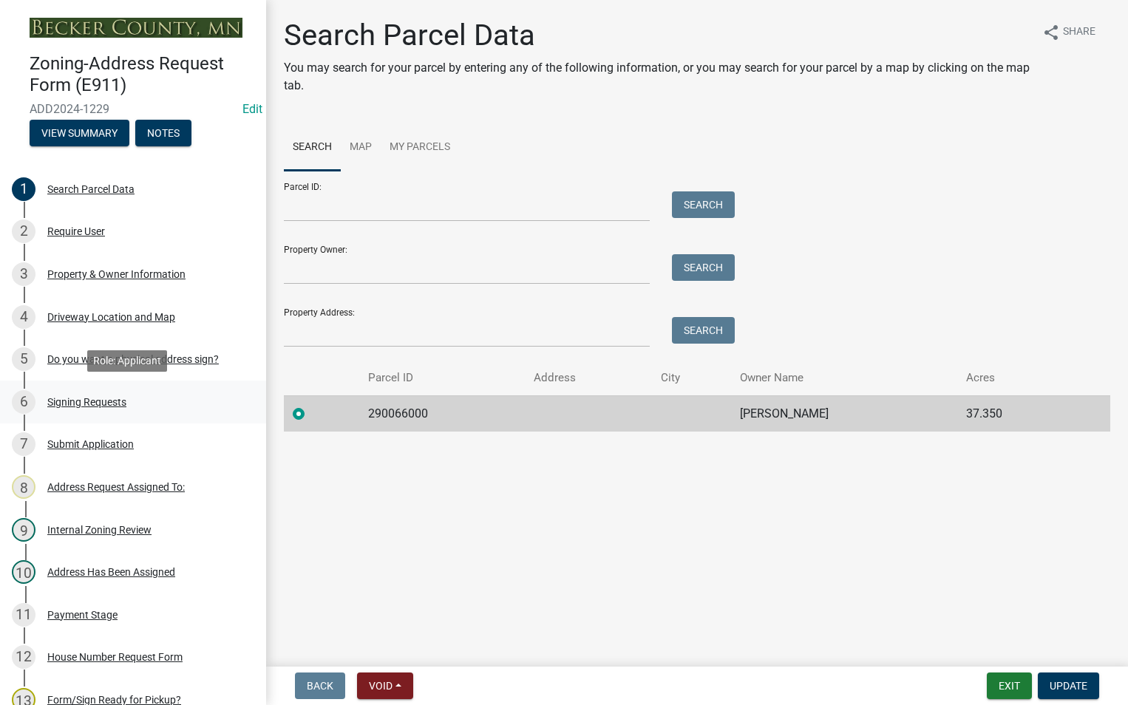
click at [89, 398] on div "Signing Requests" at bounding box center [86, 402] width 79 height 10
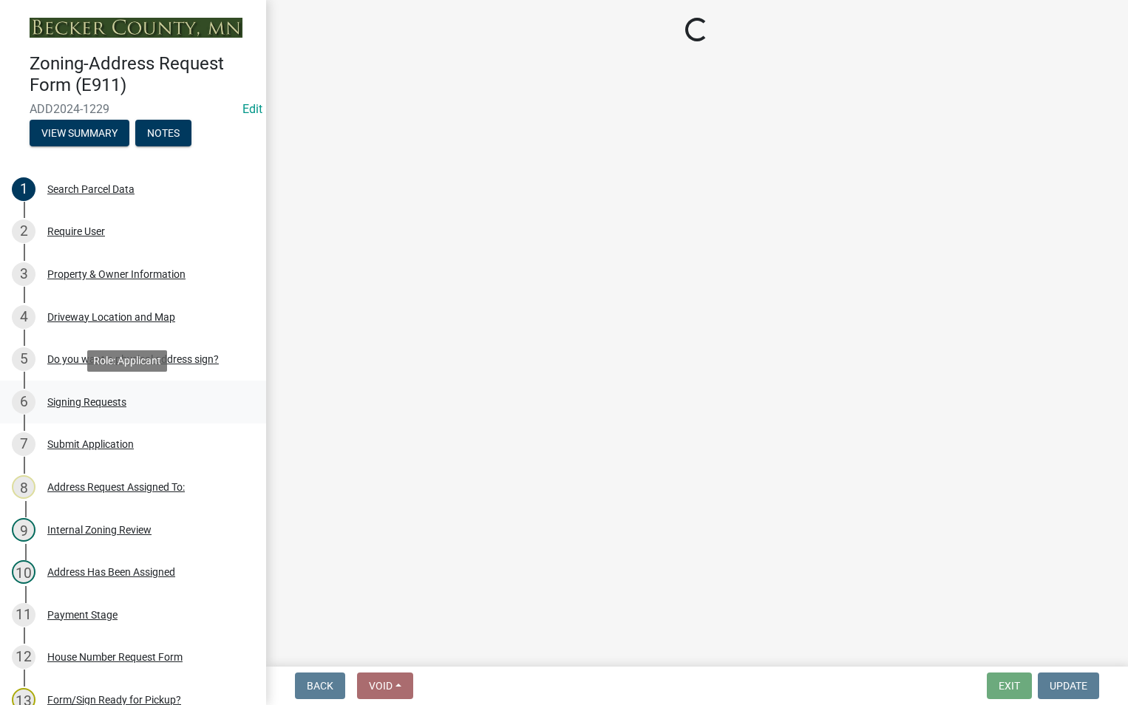
select select "efd639ae-1de7-481f-8f79-c531d2c1a962"
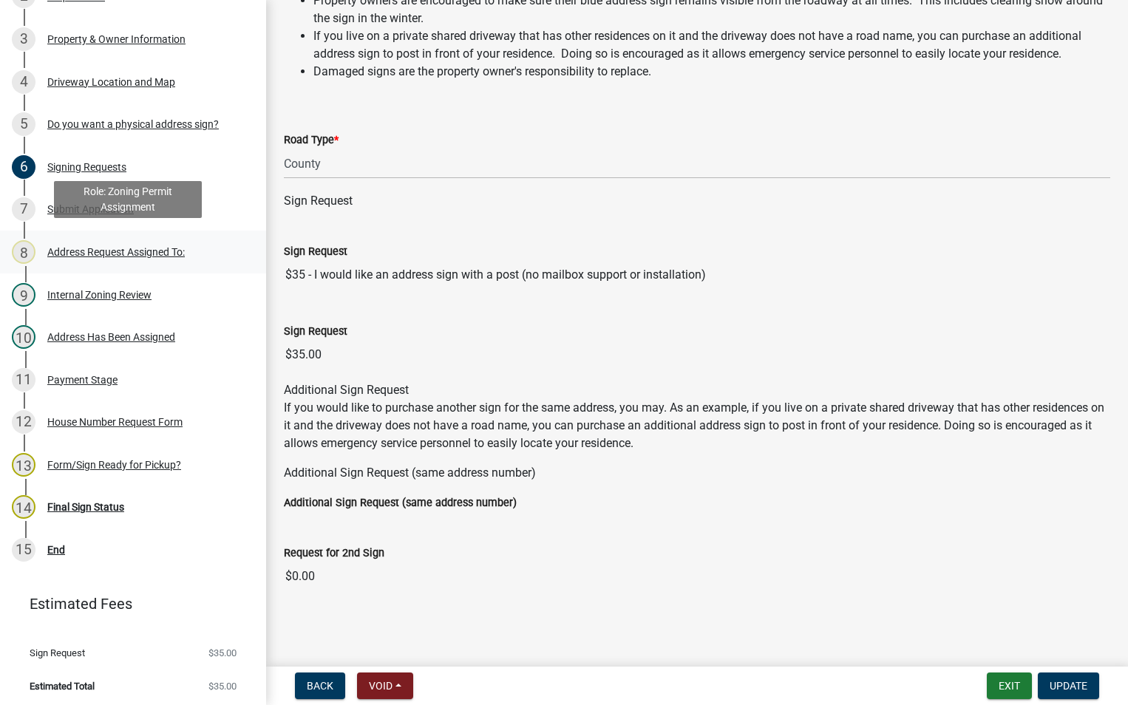
scroll to position [239, 0]
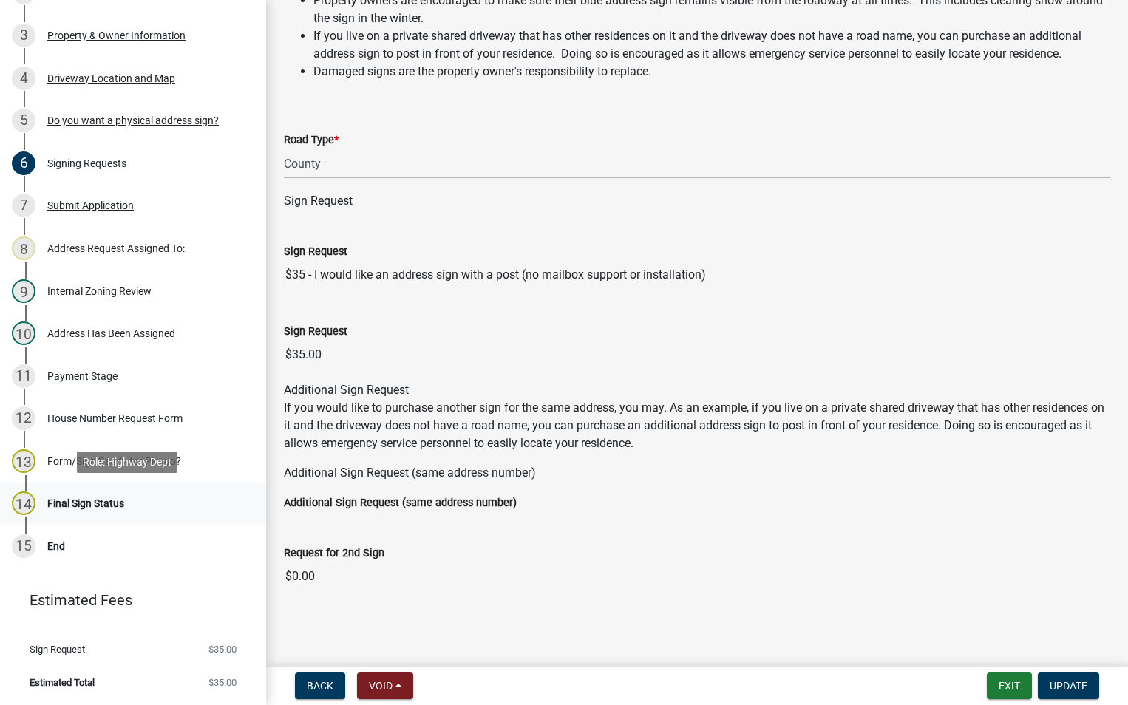
click at [120, 504] on div "Final Sign Status" at bounding box center [85, 503] width 77 height 10
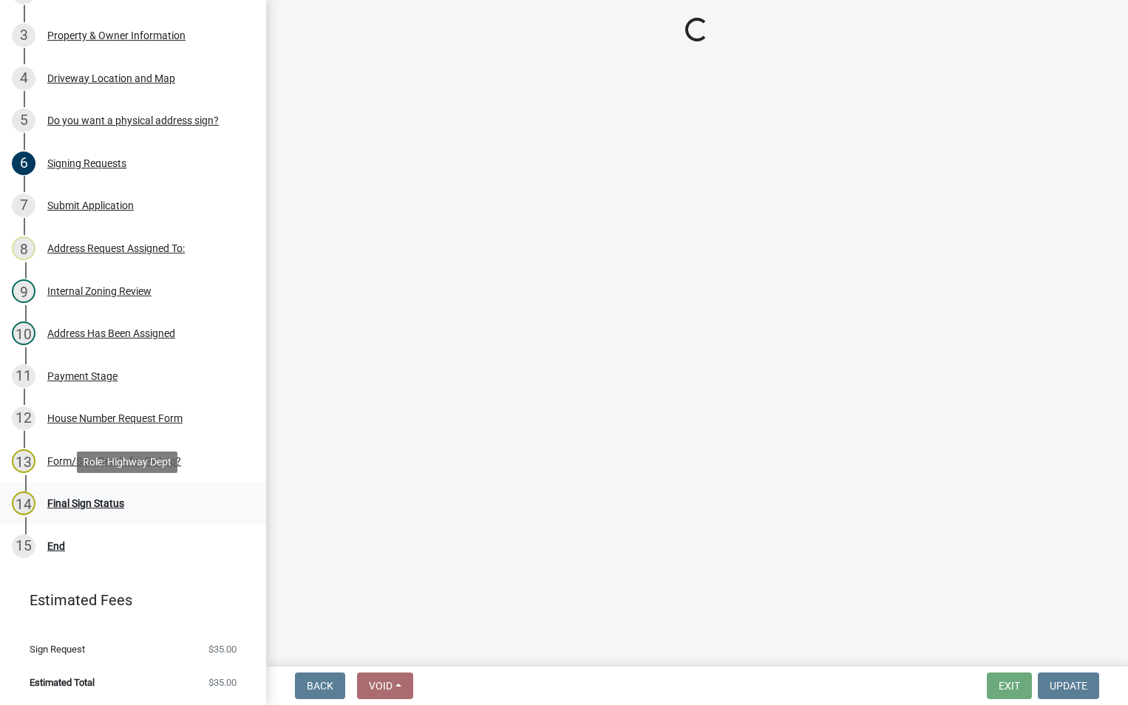
scroll to position [0, 0]
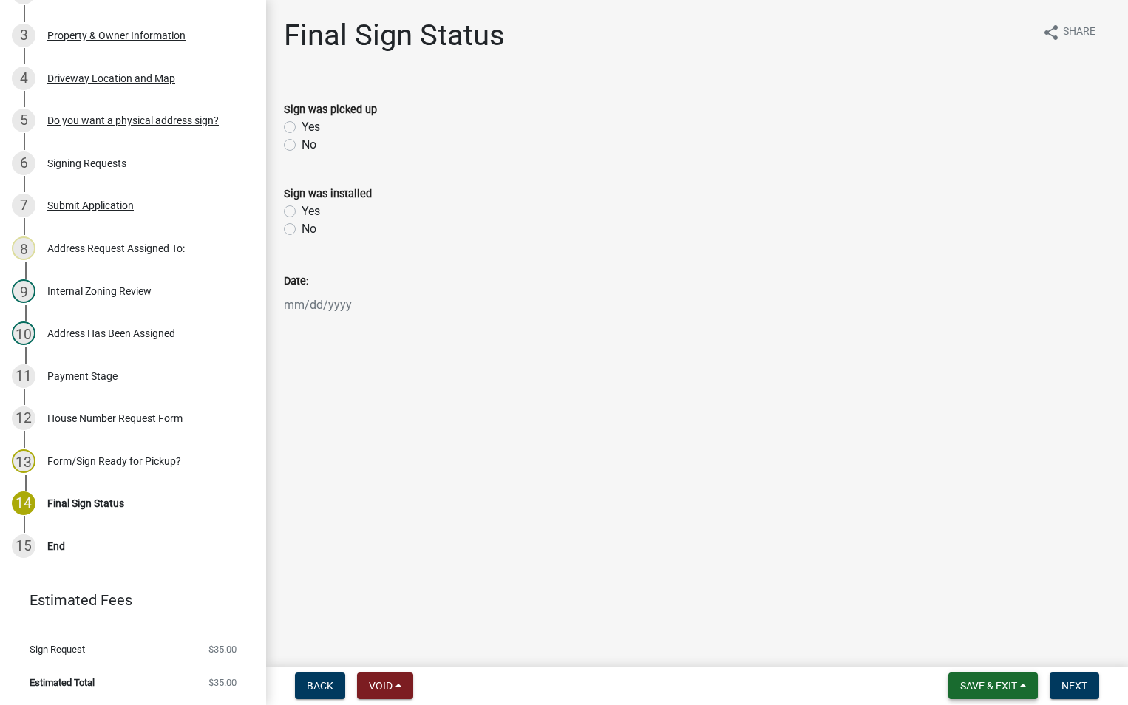
click at [1004, 689] on span "Save & Exit" at bounding box center [988, 686] width 57 height 12
click at [959, 648] on button "Save & Exit" at bounding box center [979, 647] width 118 height 35
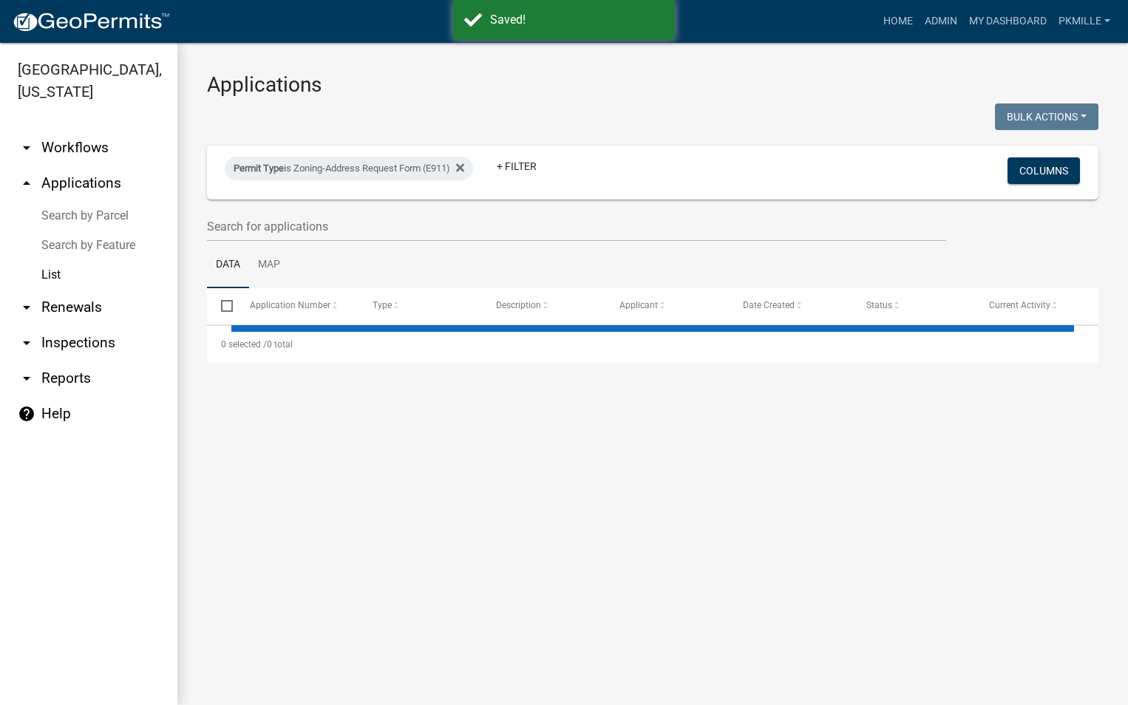
select select "2: 50"
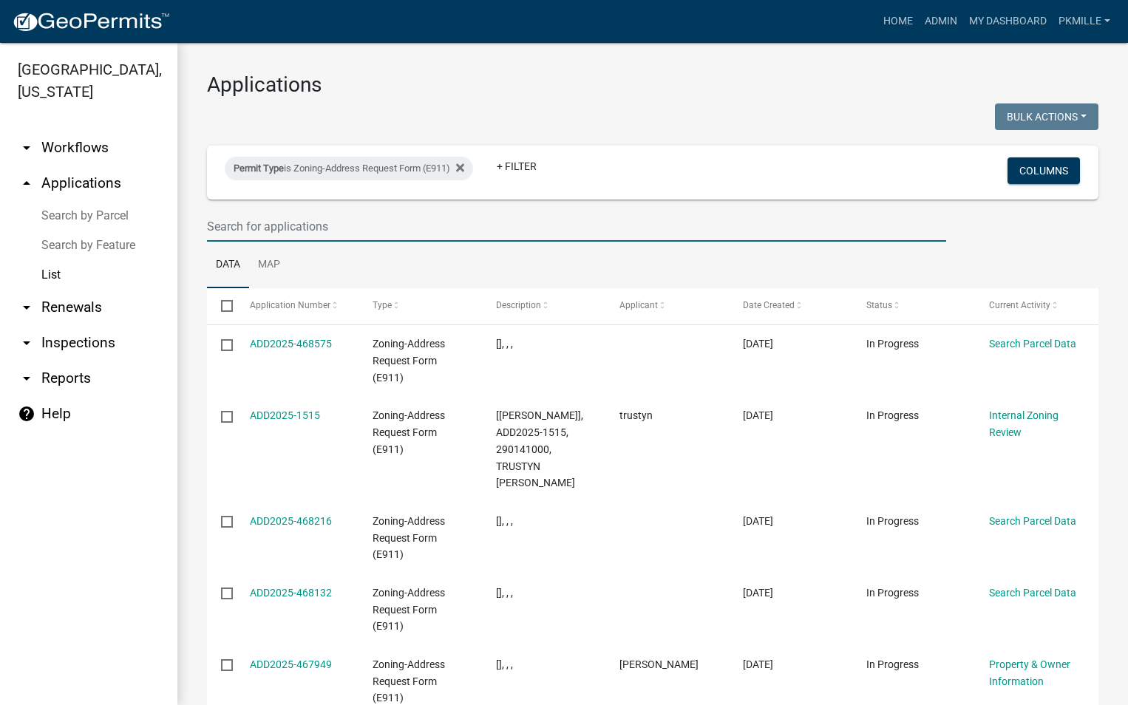
click at [220, 231] on input "text" at bounding box center [576, 226] width 739 height 30
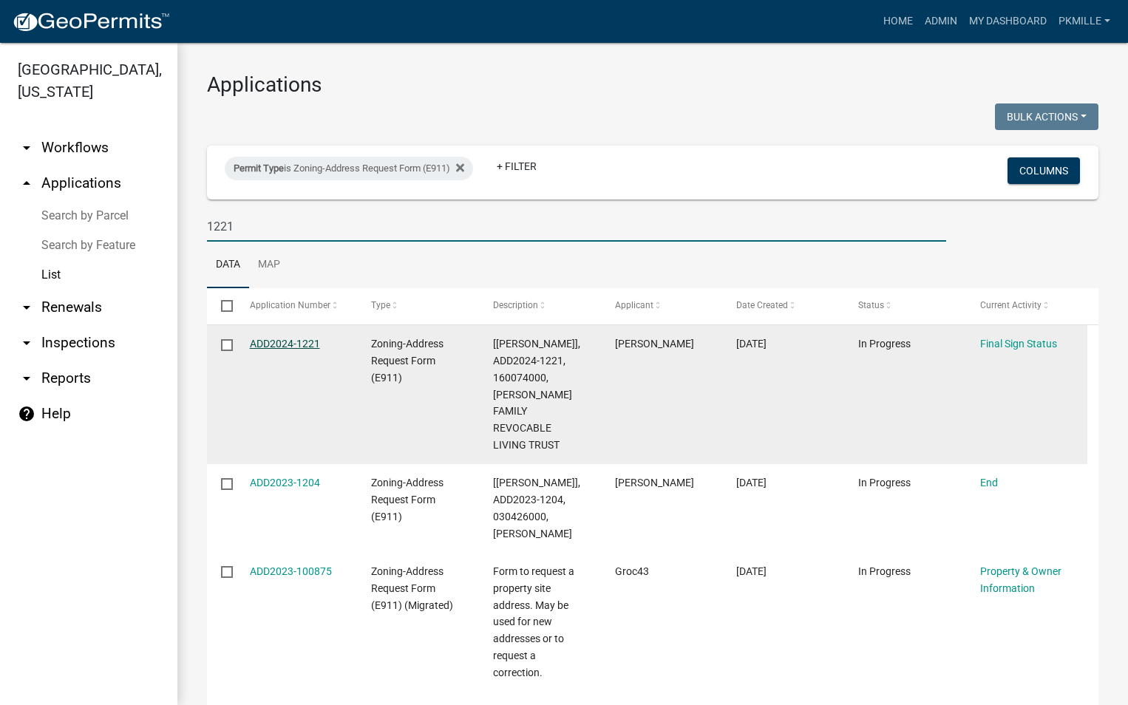
type input "1221"
click at [298, 343] on link "ADD2024-1221" at bounding box center [285, 344] width 70 height 12
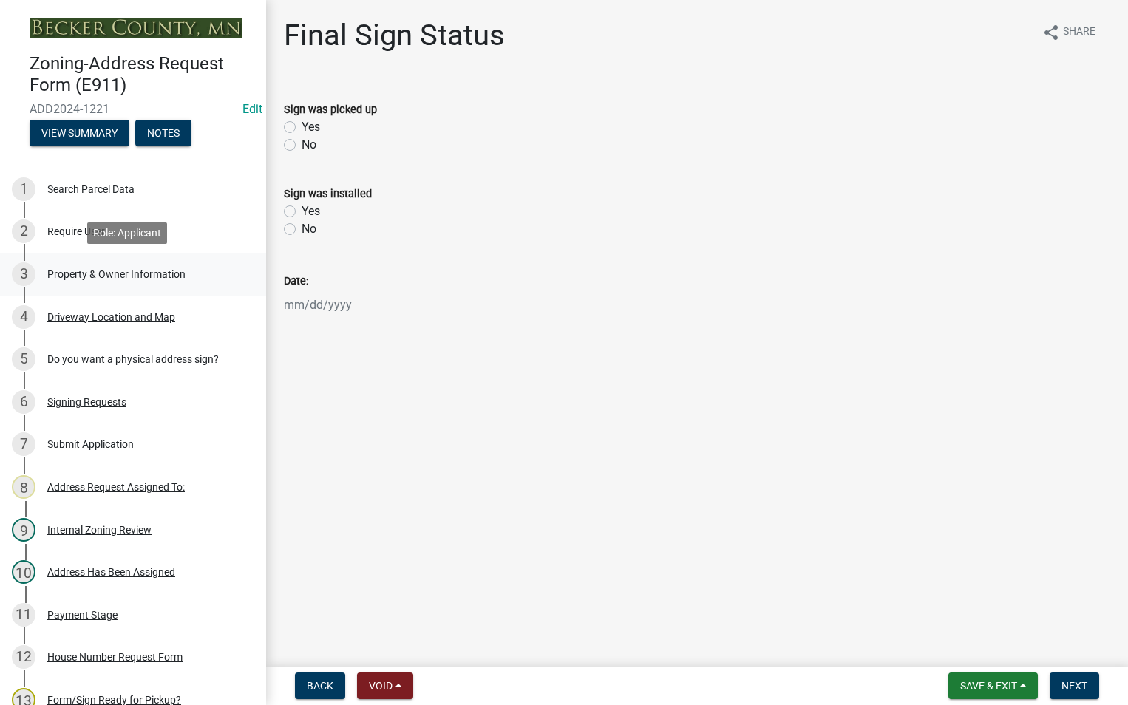
click at [89, 276] on div "Property & Owner Information" at bounding box center [116, 274] width 138 height 10
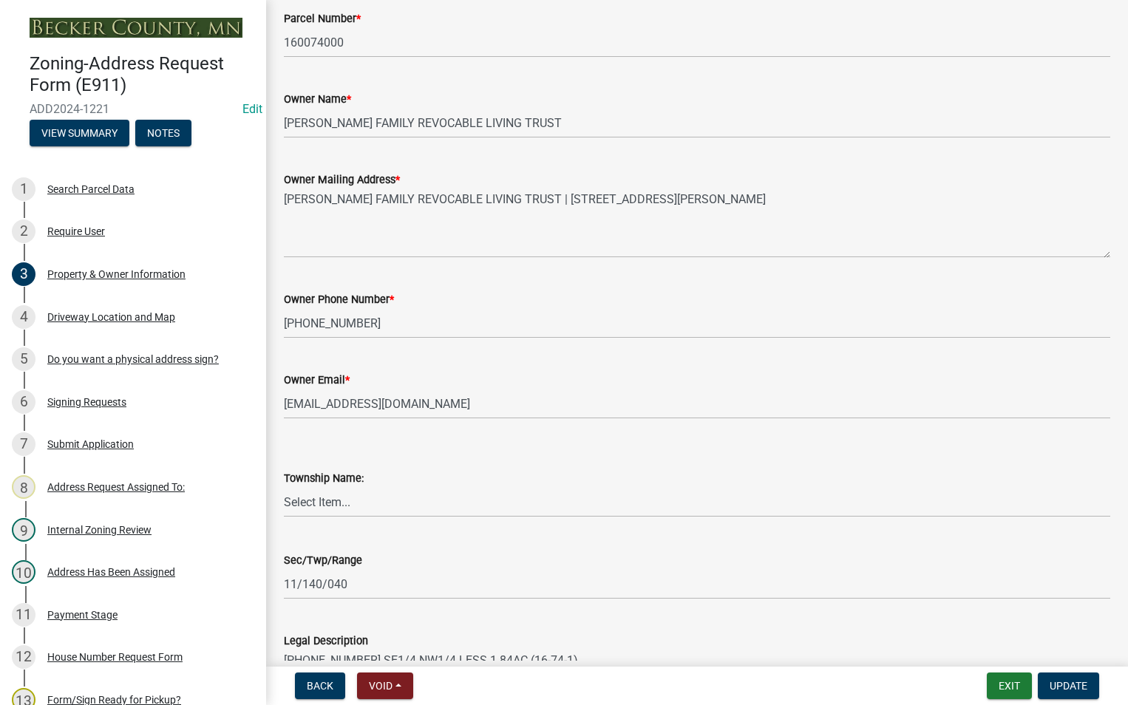
scroll to position [148, 0]
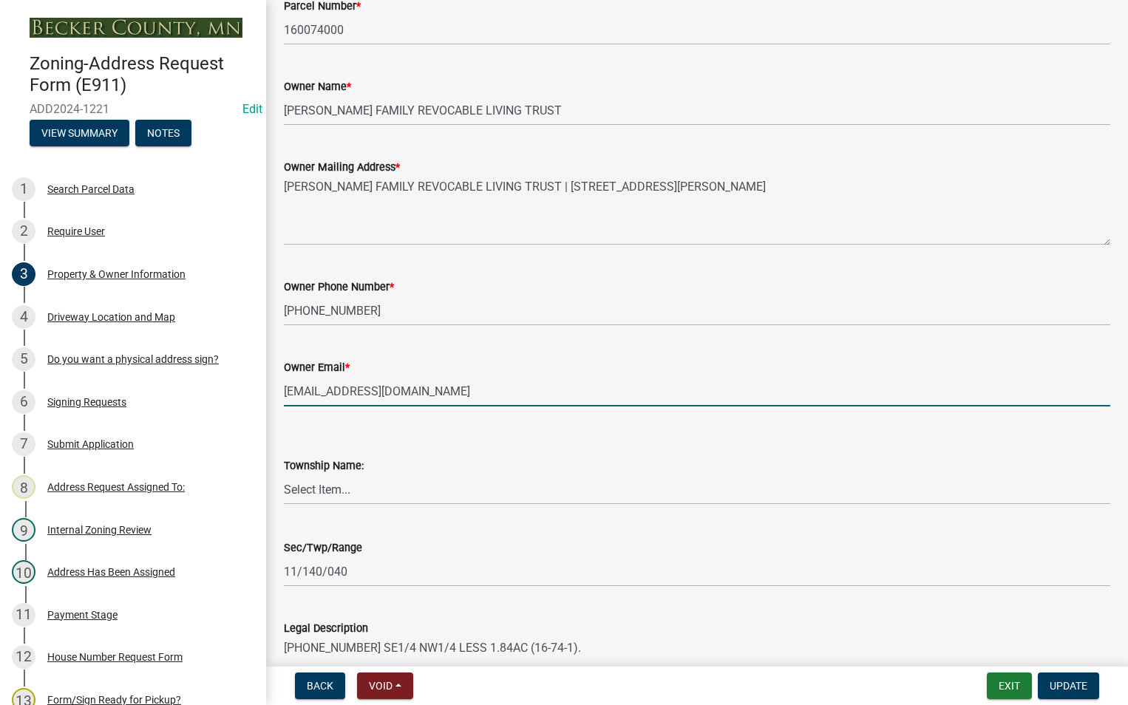
drag, startPoint x: 341, startPoint y: 392, endPoint x: 309, endPoint y: 394, distance: 32.6
click at [309, 394] on input "[EMAIL_ADDRESS][DOMAIN_NAME]" at bounding box center [697, 391] width 826 height 30
click at [322, 378] on input "[EMAIL_ADDRESS][DOMAIN_NAME]" at bounding box center [697, 391] width 826 height 30
click at [1003, 685] on button "Exit" at bounding box center [1009, 686] width 45 height 27
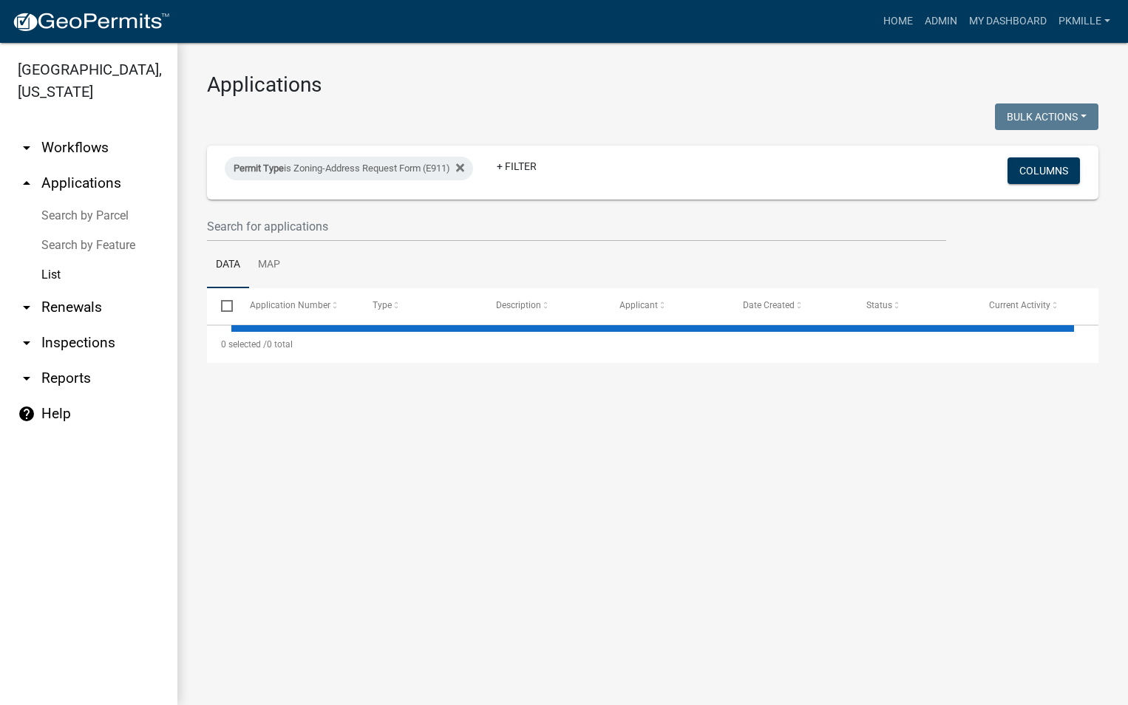
select select "2: 50"
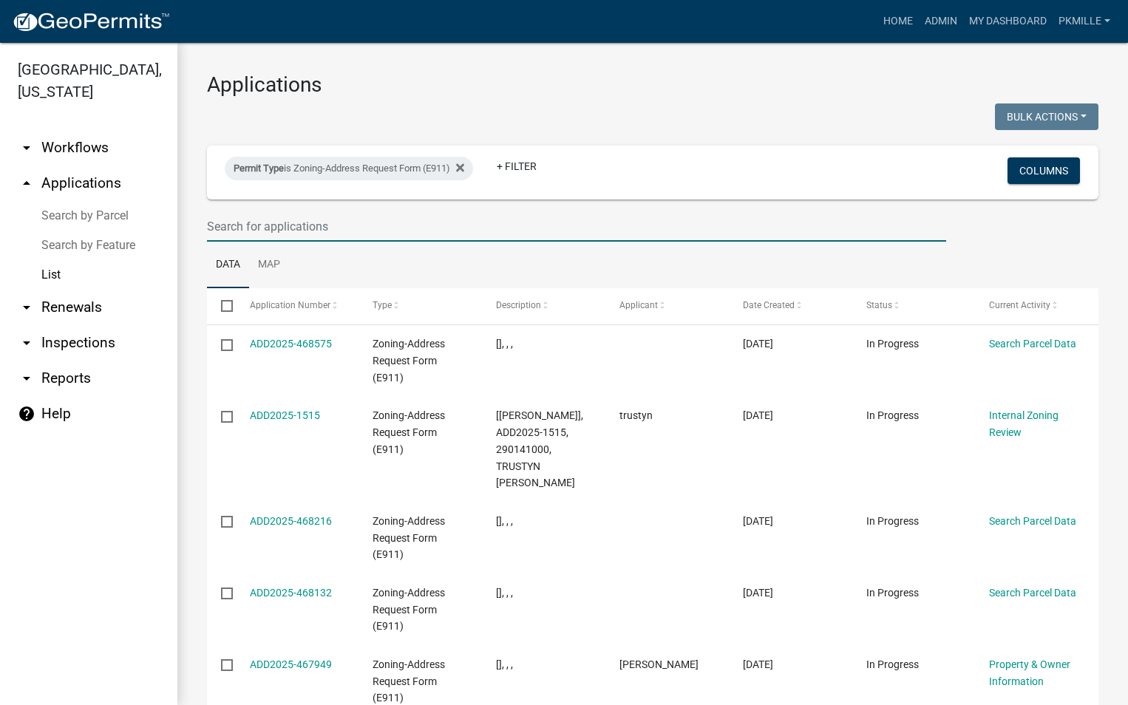
click at [322, 227] on input "text" at bounding box center [576, 226] width 739 height 30
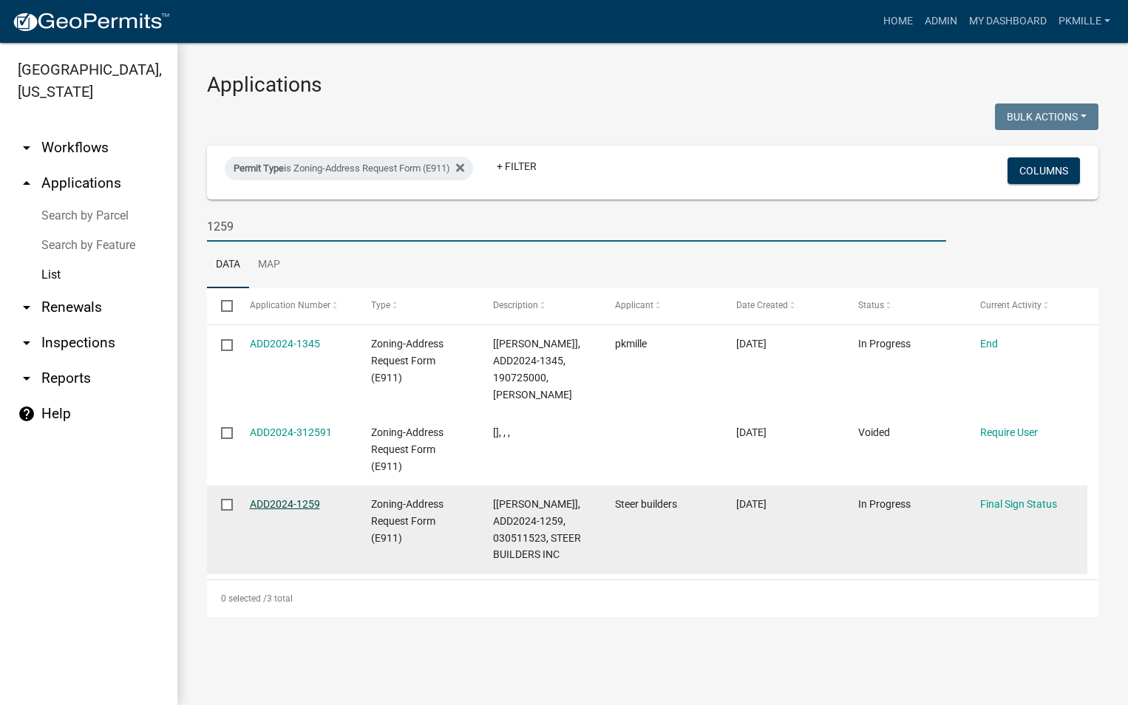
type input "1259"
click at [304, 503] on link "ADD2024-1259" at bounding box center [285, 504] width 70 height 12
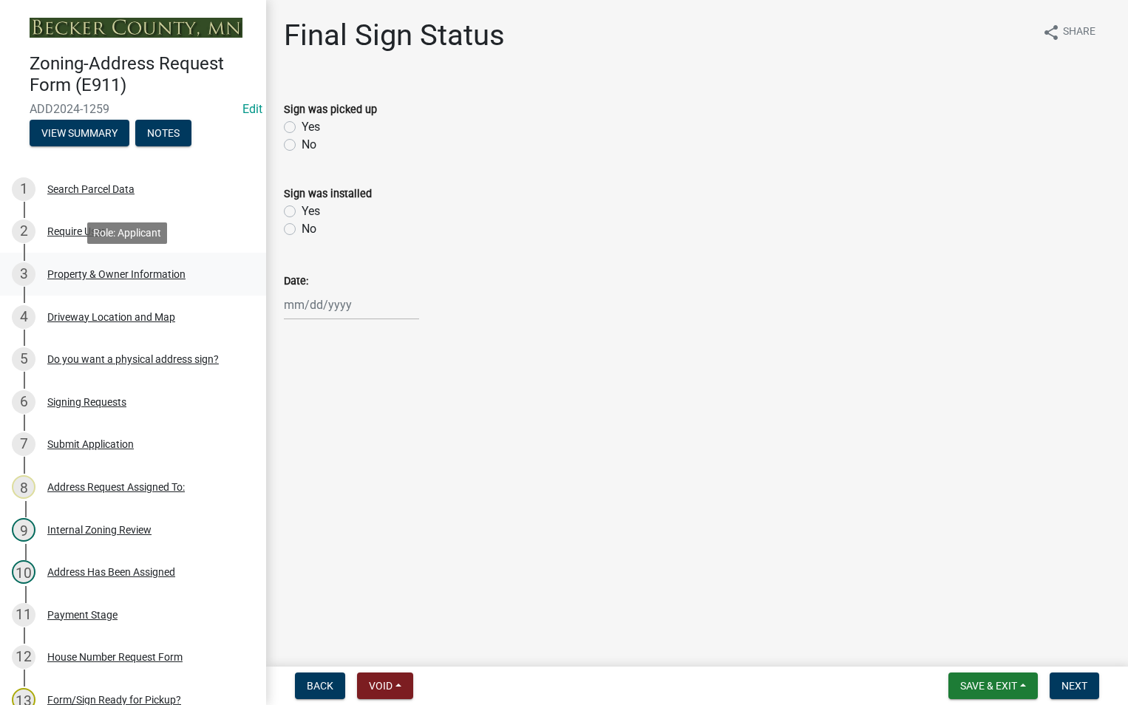
click at [133, 274] on div "Property & Owner Information" at bounding box center [116, 274] width 138 height 10
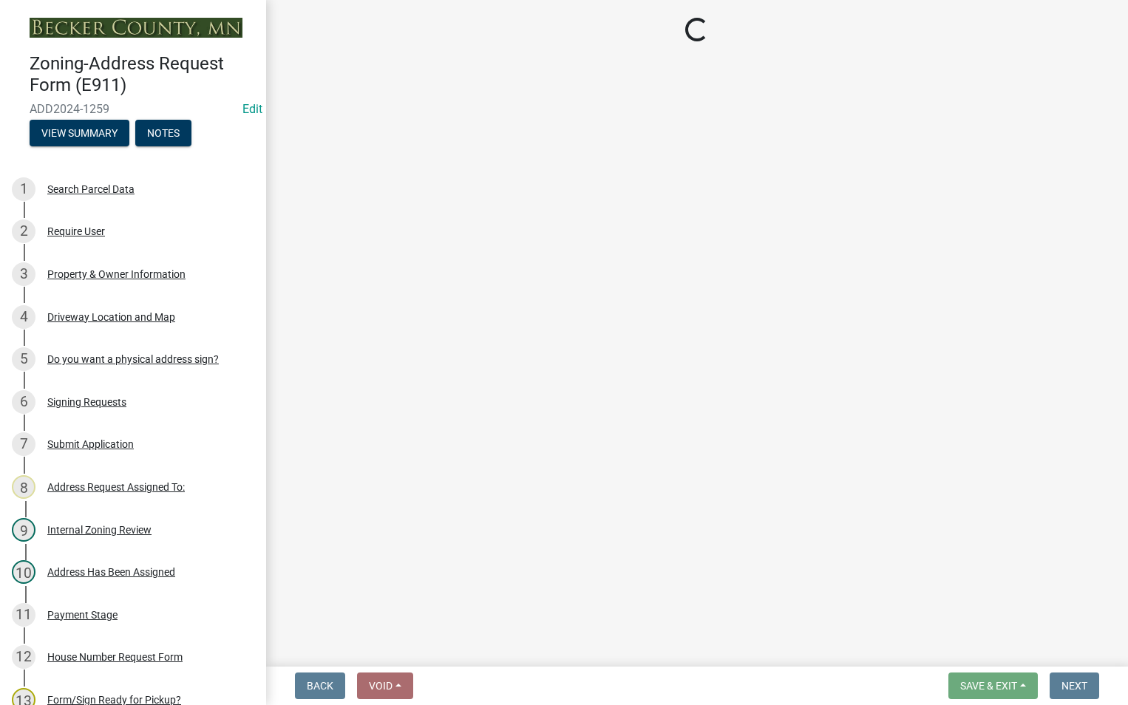
select select "c9e90b5e-0394-46b9-aad6-48705d486142"
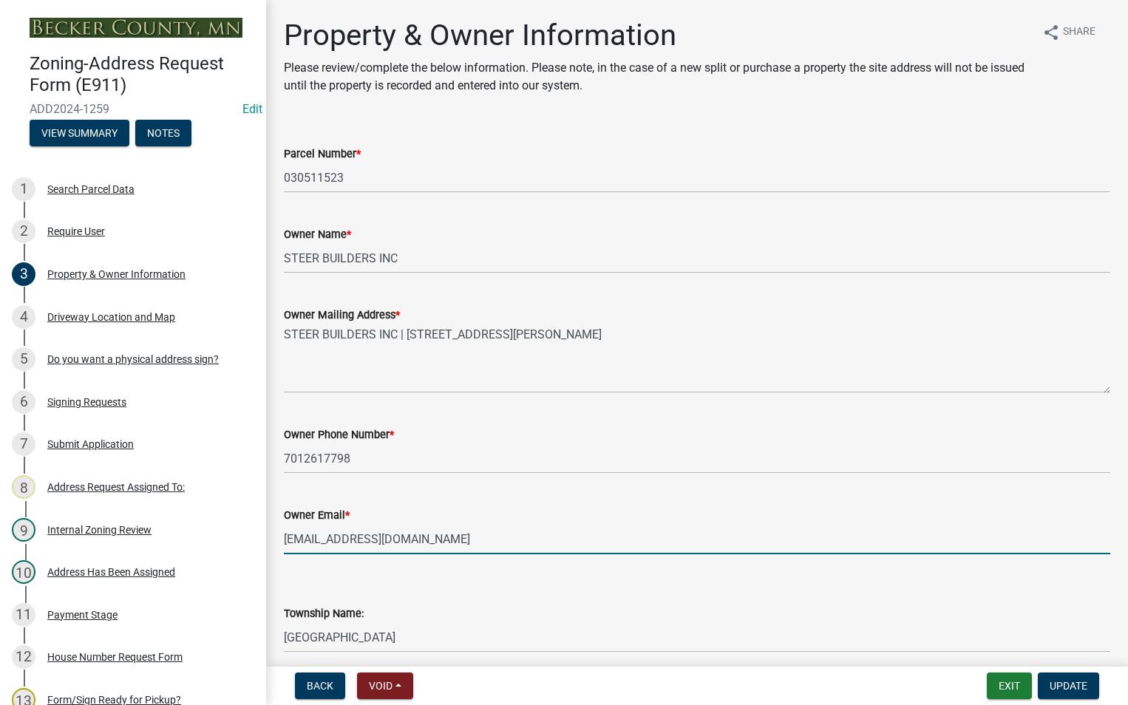
drag, startPoint x: 421, startPoint y: 540, endPoint x: 273, endPoint y: 532, distance: 148.8
click at [273, 532] on div "Owner Email * [EMAIL_ADDRESS][DOMAIN_NAME]" at bounding box center [697, 520] width 849 height 69
